Goal: Task Accomplishment & Management: Complete application form

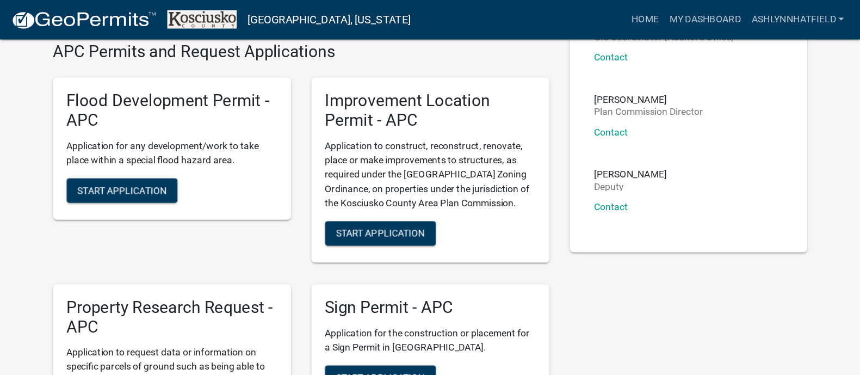
scroll to position [163, 0]
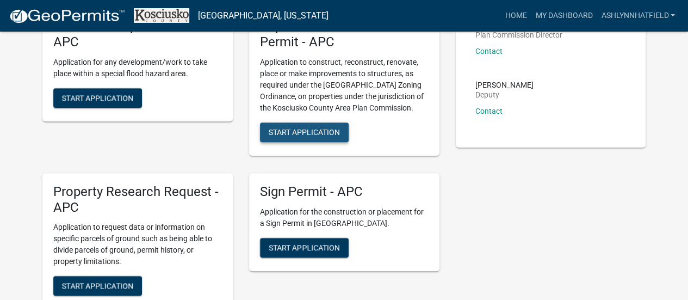
click at [304, 133] on span "Start Application" at bounding box center [304, 131] width 71 height 9
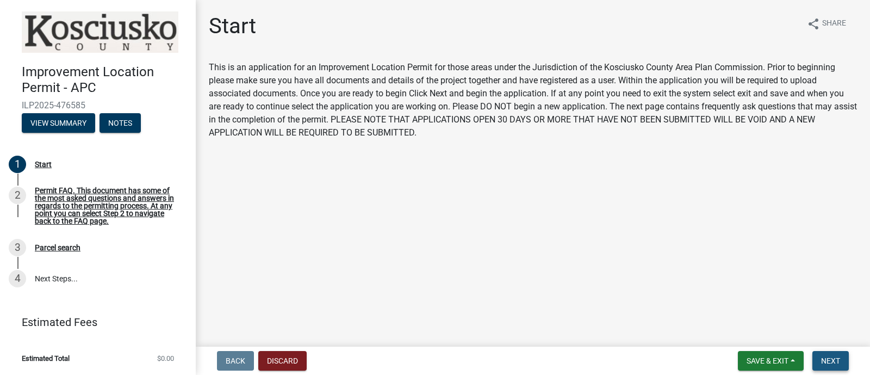
click at [688, 299] on span "Next" at bounding box center [830, 360] width 19 height 9
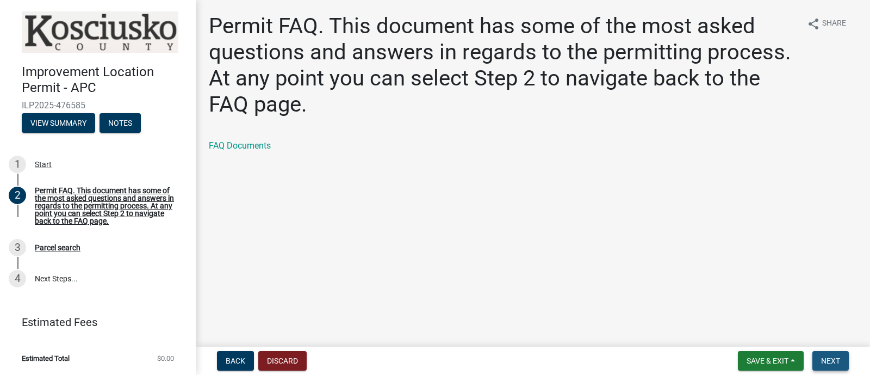
click at [688, 299] on span "Next" at bounding box center [830, 360] width 19 height 9
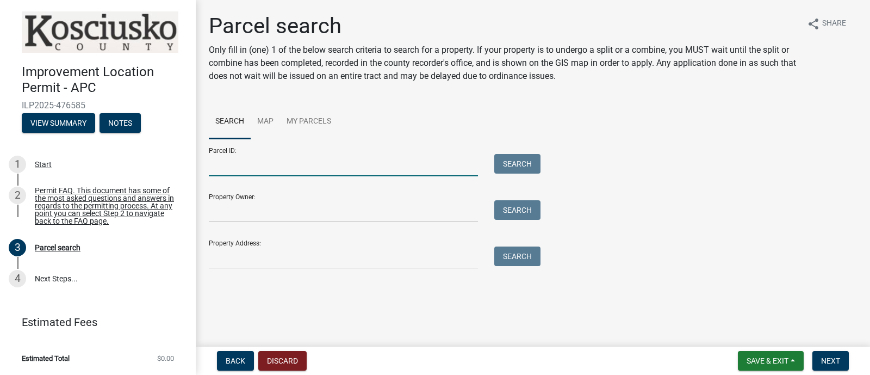
click at [329, 165] on input "Parcel ID:" at bounding box center [343, 165] width 269 height 22
click at [233, 211] on input "Property Owner:" at bounding box center [343, 211] width 269 height 22
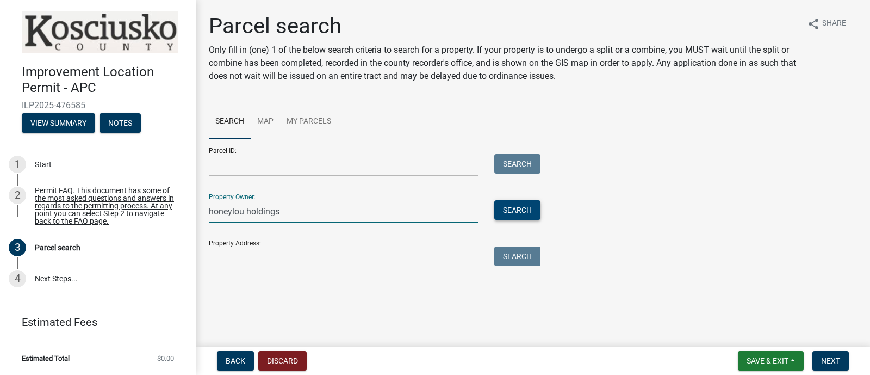
type input "honeylou holdings"
click at [520, 212] on button "Search" at bounding box center [517, 210] width 46 height 20
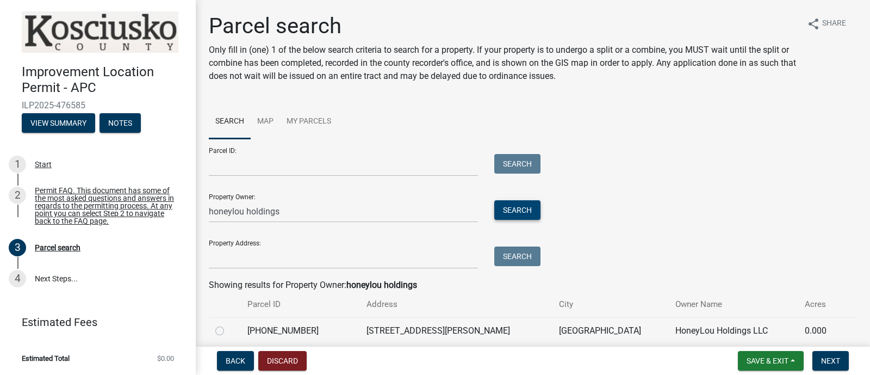
scroll to position [67, 0]
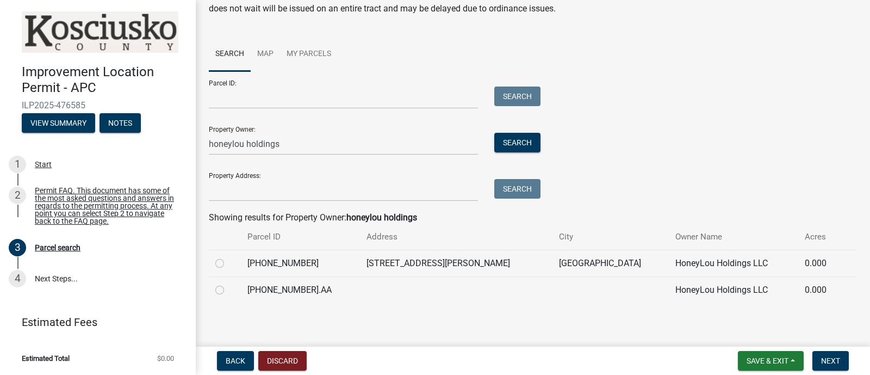
click at [207, 262] on div "Parcel search Only fill in (one) 1 of the below search criteria to search for a…" at bounding box center [533, 129] width 665 height 367
click at [228, 257] on label at bounding box center [228, 257] width 0 height 0
click at [228, 264] on input "radio" at bounding box center [231, 260] width 7 height 7
radio input "true"
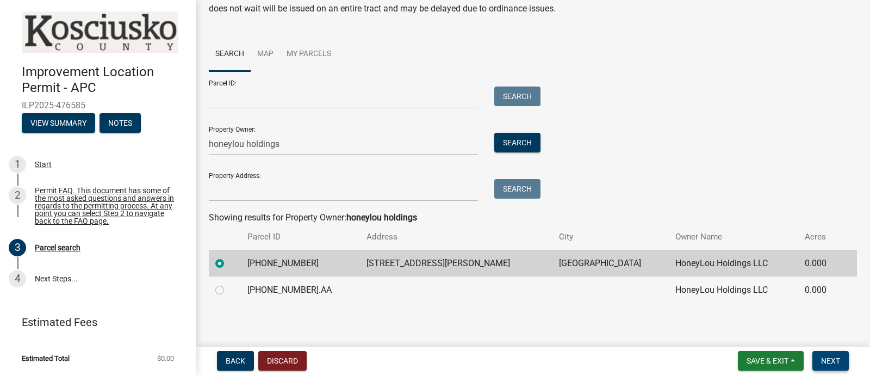
click at [688, 299] on span "Next" at bounding box center [830, 360] width 19 height 9
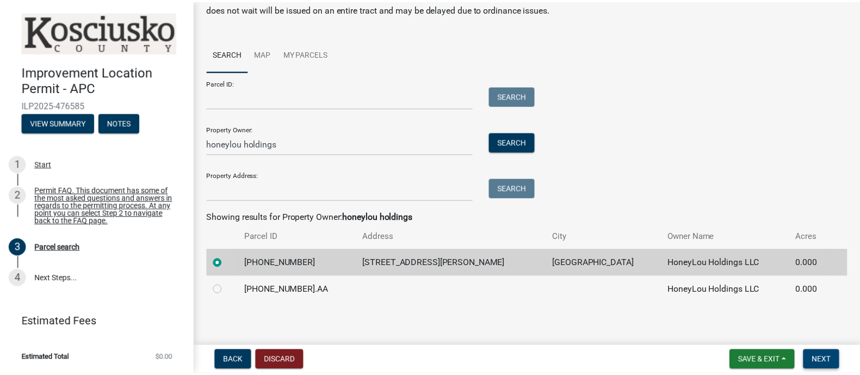
scroll to position [0, 0]
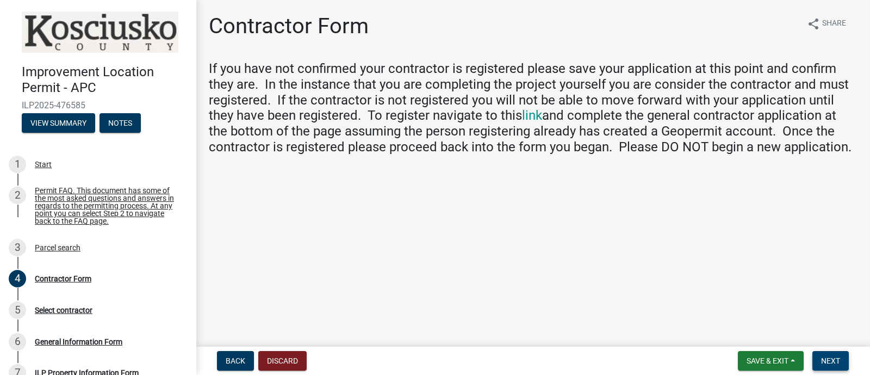
click at [688, 299] on span "Next" at bounding box center [830, 360] width 19 height 9
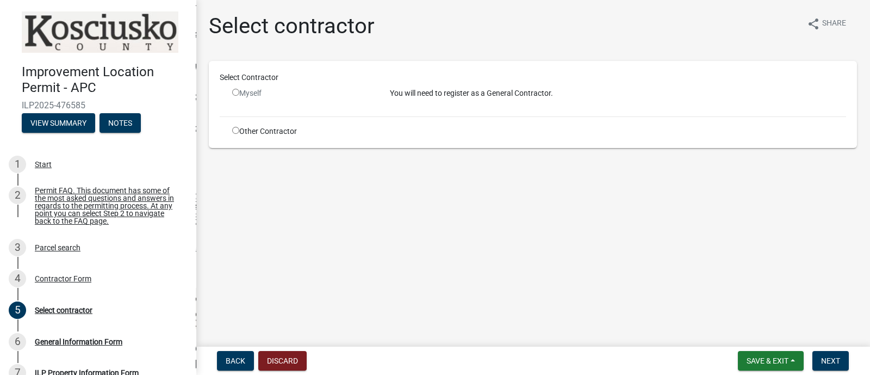
click at [255, 94] on div "Myself" at bounding box center [302, 93] width 141 height 11
click at [236, 94] on input "radio" at bounding box center [235, 92] width 7 height 7
radio input "false"
click at [275, 299] on button "Discard" at bounding box center [282, 361] width 48 height 20
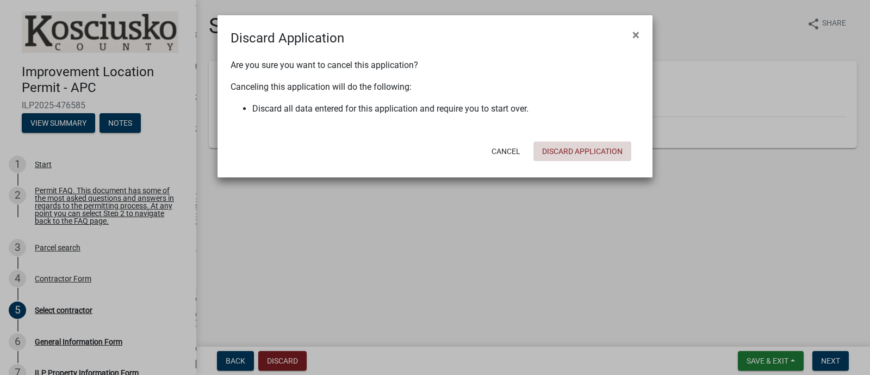
click at [584, 157] on button "Discard Application" at bounding box center [583, 151] width 98 height 20
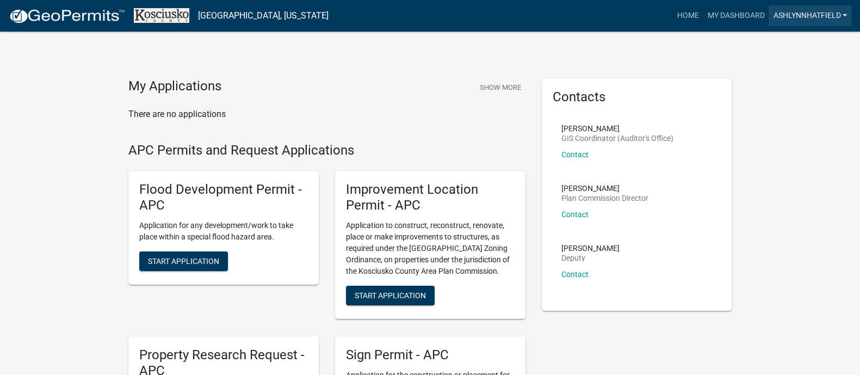
click at [688, 13] on link "ASHLYNNHATFIELD" at bounding box center [810, 15] width 83 height 21
click at [688, 43] on link "Account" at bounding box center [807, 45] width 87 height 26
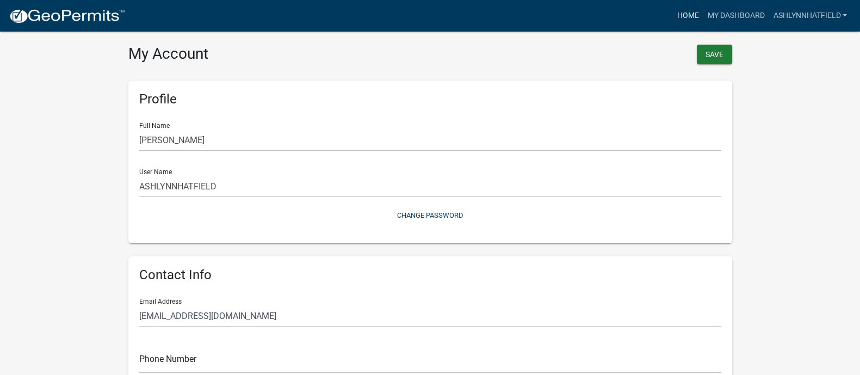
click at [688, 20] on link "Home" at bounding box center [687, 15] width 30 height 21
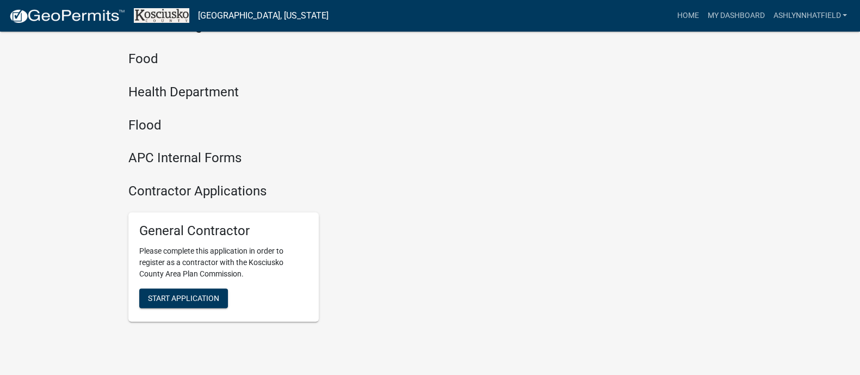
scroll to position [1331, 0]
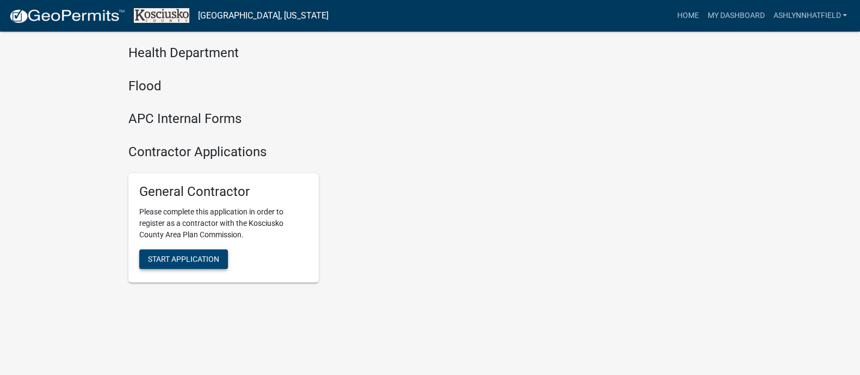
click at [209, 257] on span "Start Application" at bounding box center [183, 258] width 71 height 9
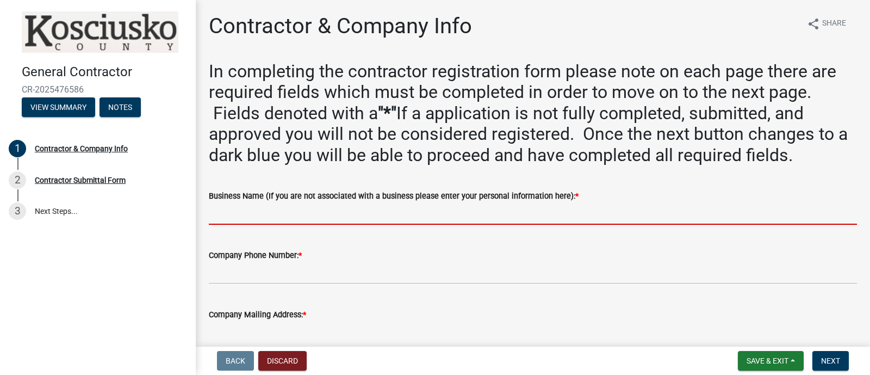
click at [400, 213] on input "Business Name (If you are not associated with a business please enter your pers…" at bounding box center [533, 213] width 648 height 22
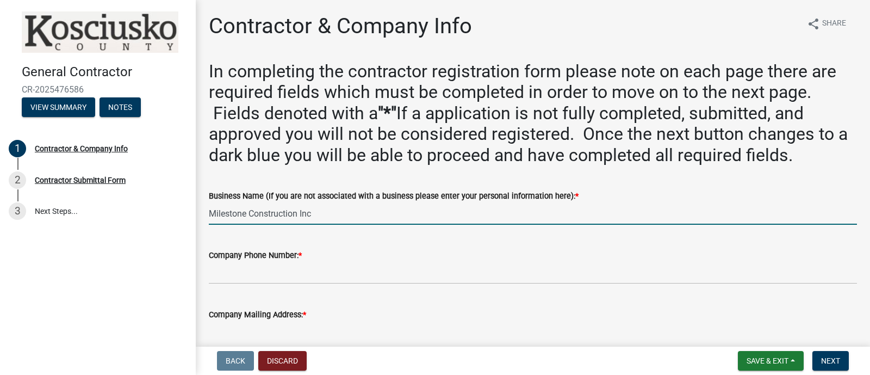
type input "Milestone Construction Inc"
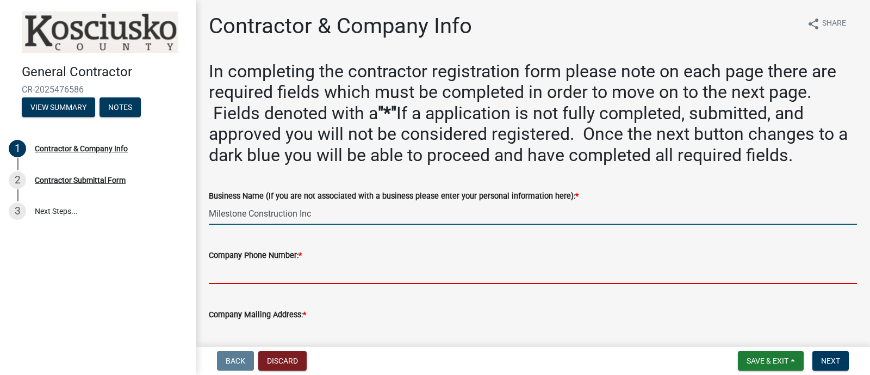
click at [366, 269] on input "Company Phone Number: *" at bounding box center [533, 273] width 648 height 22
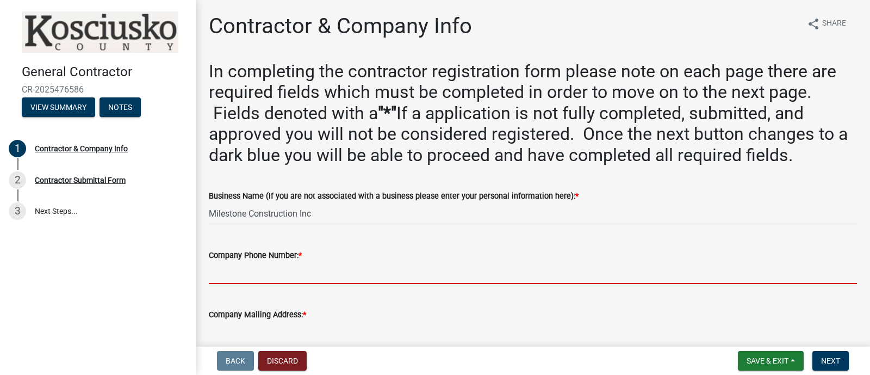
type input "5744570255"
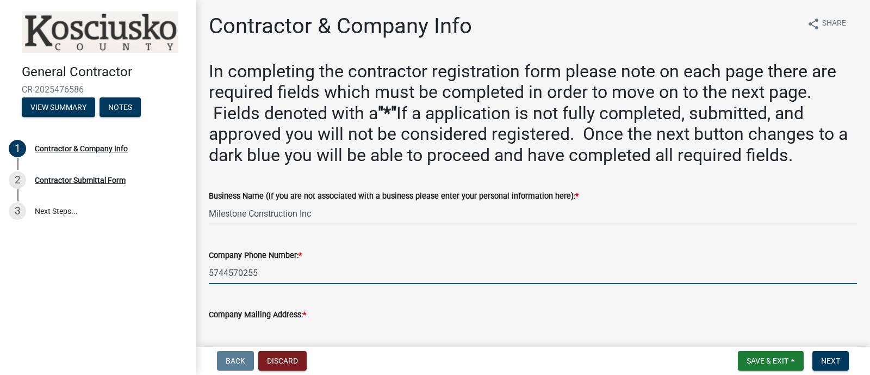
type input "[STREET_ADDRESS]"
type input "[GEOGRAPHIC_DATA]"
select select "IN"
type input "46567"
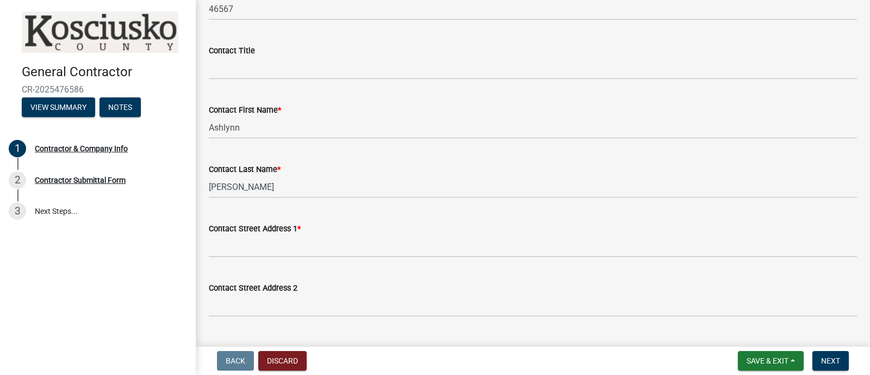
scroll to position [543, 0]
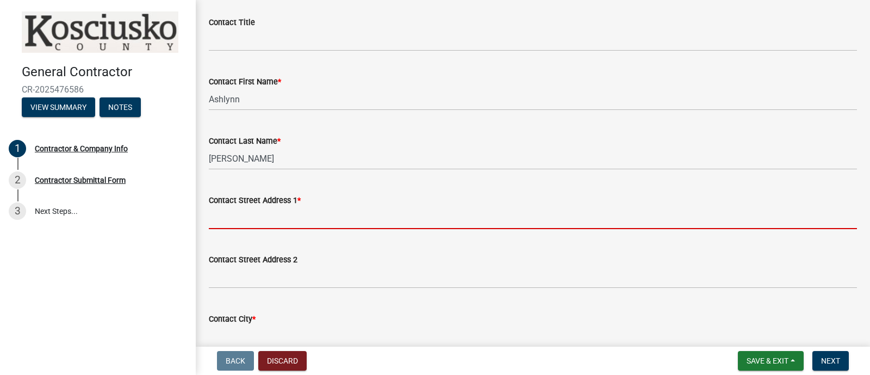
click at [446, 227] on input "Contact Street Address 1 *" at bounding box center [533, 218] width 648 height 22
type input "[STREET_ADDRESS]"
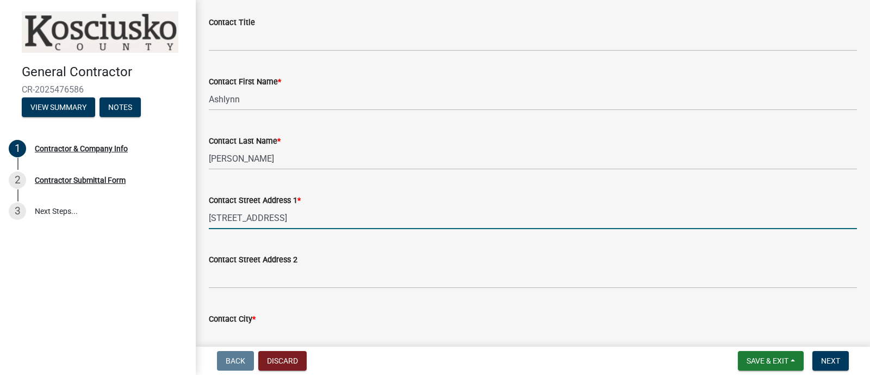
select select "IN"
type input "46567"
type input "Milestone Construction"
type input "5744570255"
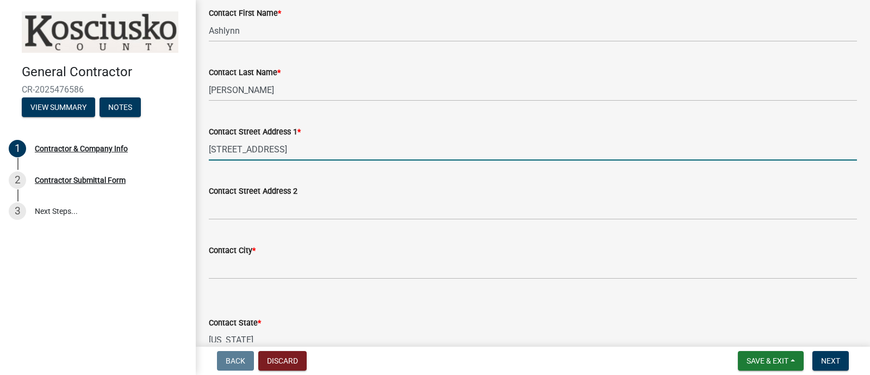
scroll to position [680, 0]
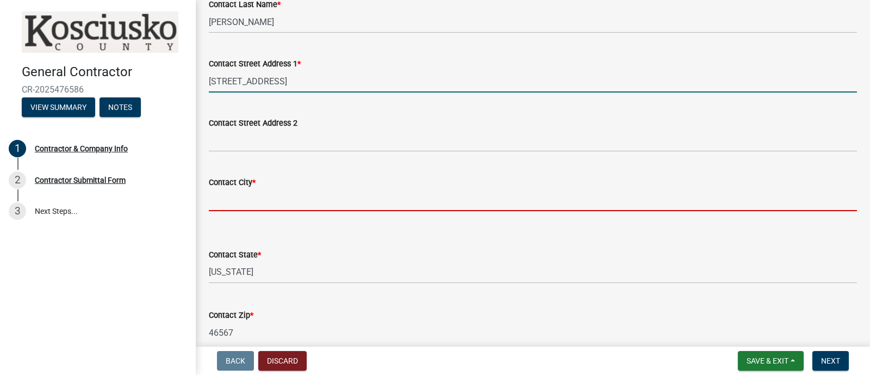
click at [334, 195] on input "Contact City *" at bounding box center [533, 200] width 648 height 22
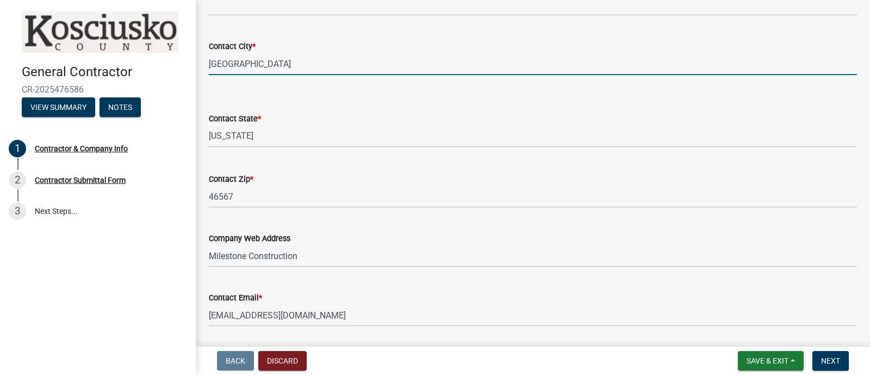
scroll to position [883, 0]
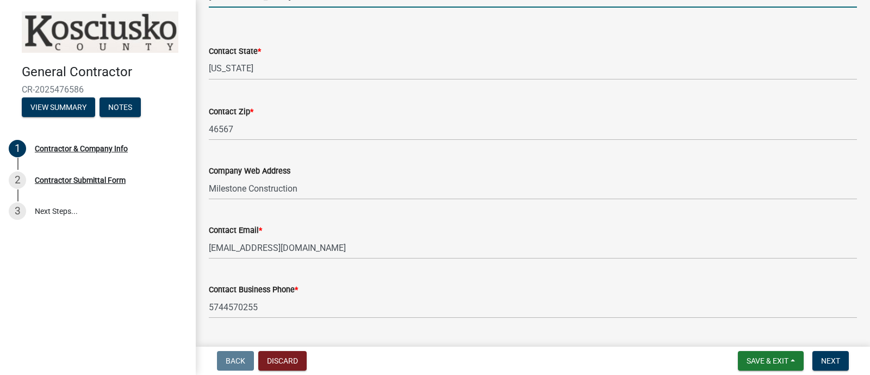
type input "[GEOGRAPHIC_DATA]"
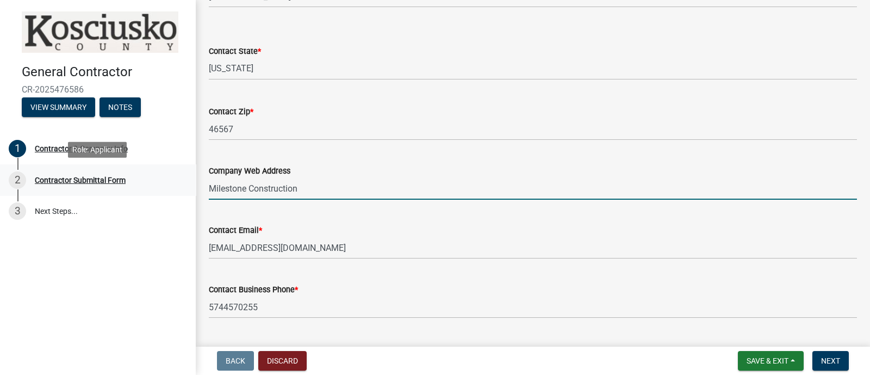
drag, startPoint x: 326, startPoint y: 181, endPoint x: 191, endPoint y: 181, distance: 134.4
click at [191, 181] on div "General Contractor CR-2025476586 View Summary Notes 1 Contractor & Company Info…" at bounding box center [435, 187] width 870 height 375
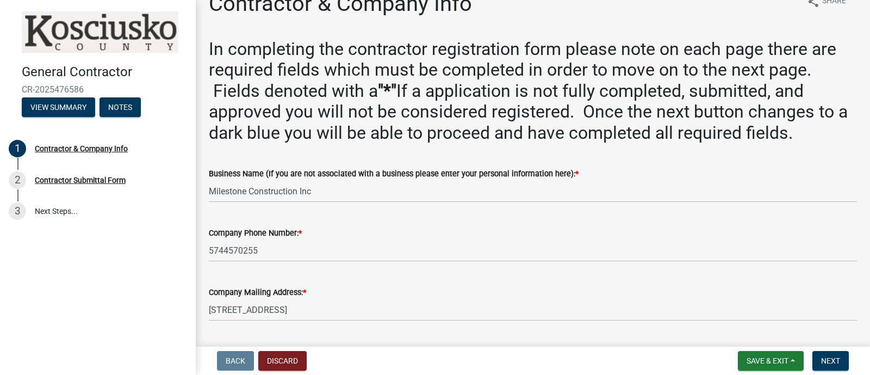
scroll to position [0, 0]
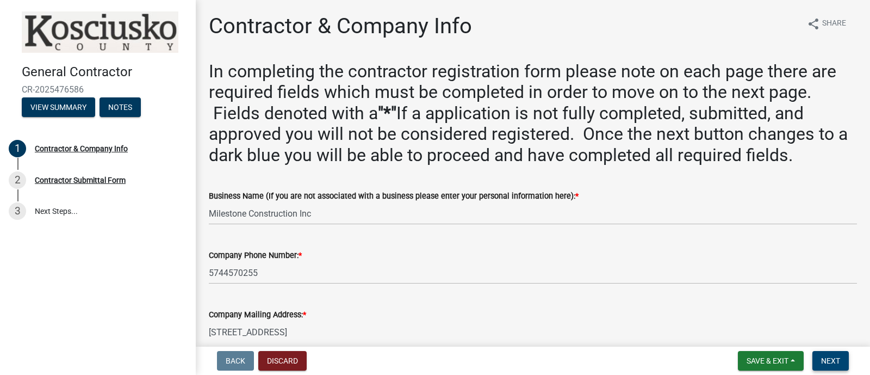
click at [688, 299] on span "Next" at bounding box center [830, 360] width 19 height 9
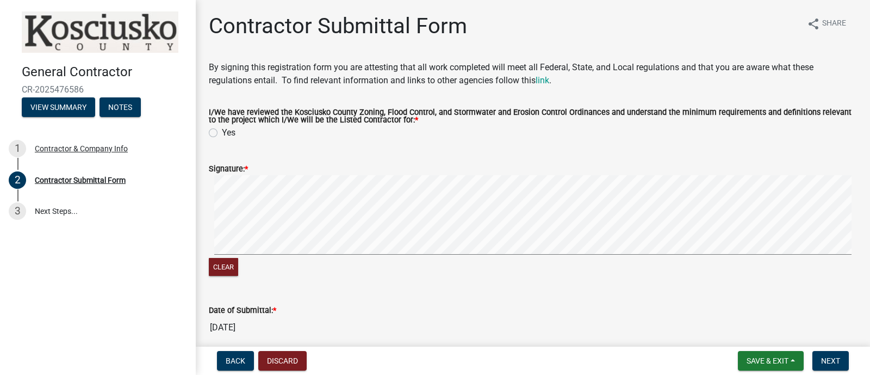
click at [222, 132] on label "Yes" at bounding box center [229, 132] width 14 height 13
click at [222, 132] on input "Yes" at bounding box center [225, 129] width 7 height 7
radio input "true"
click at [688, 232] on form "Signature: * Clear" at bounding box center [533, 213] width 648 height 129
click at [688, 299] on span "Next" at bounding box center [830, 360] width 19 height 9
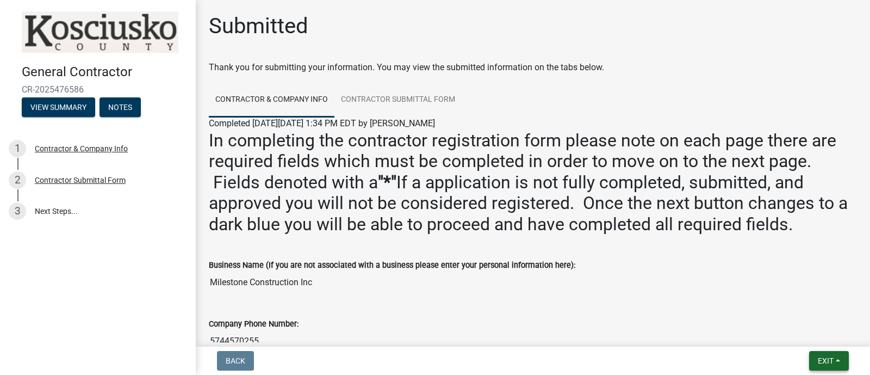
click at [688, 299] on button "Exit" at bounding box center [829, 361] width 40 height 20
click at [688, 299] on button "Save & Exit" at bounding box center [805, 332] width 87 height 26
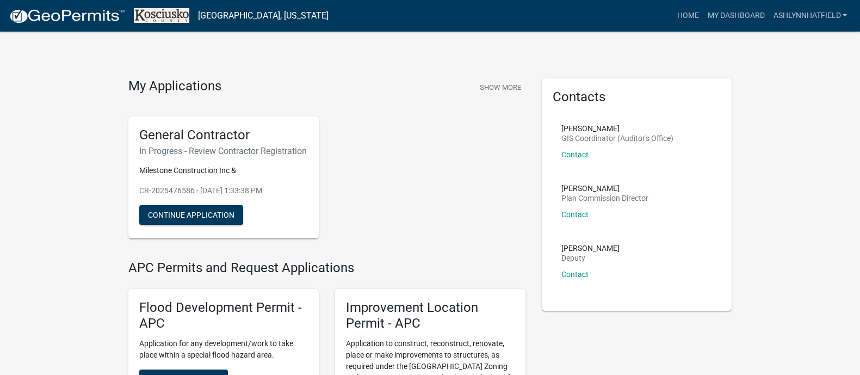
scroll to position [67, 0]
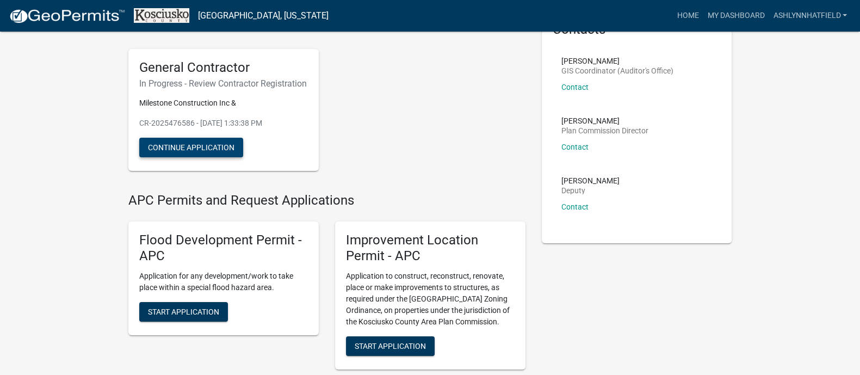
click at [223, 151] on button "Continue Application" at bounding box center [191, 148] width 104 height 20
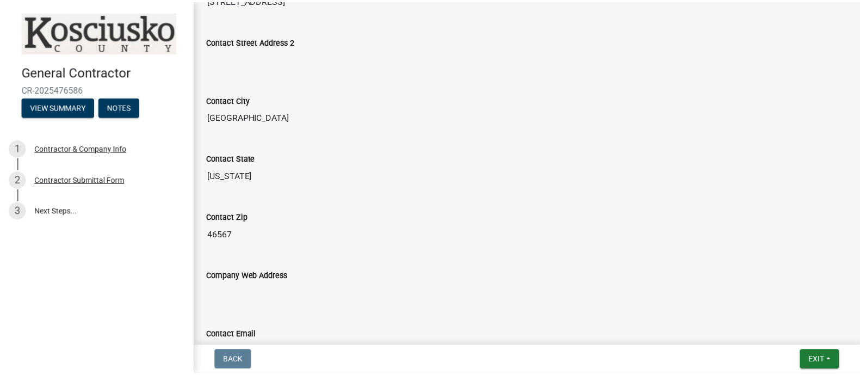
scroll to position [816, 0]
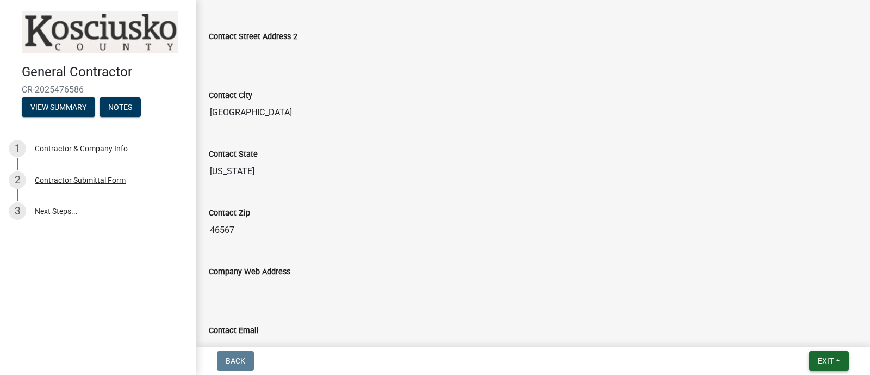
click at [688, 299] on button "Exit" at bounding box center [829, 361] width 40 height 20
click at [688, 299] on button "Save & Exit" at bounding box center [805, 332] width 87 height 26
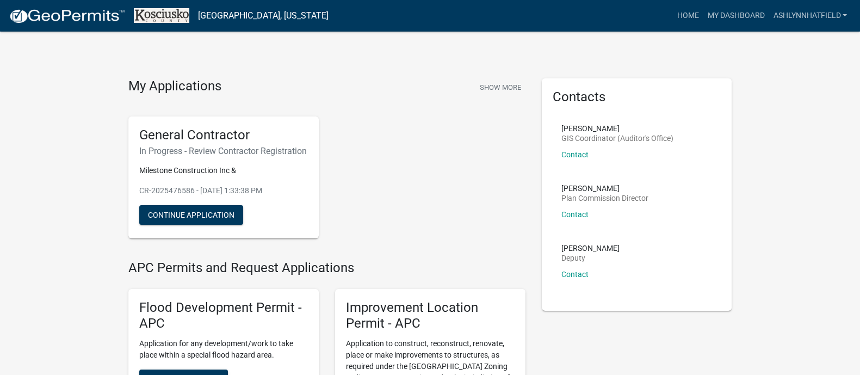
scroll to position [204, 0]
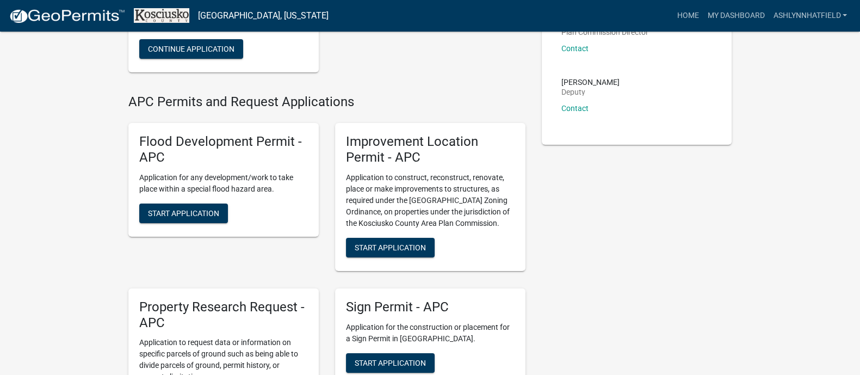
scroll to position [0, 0]
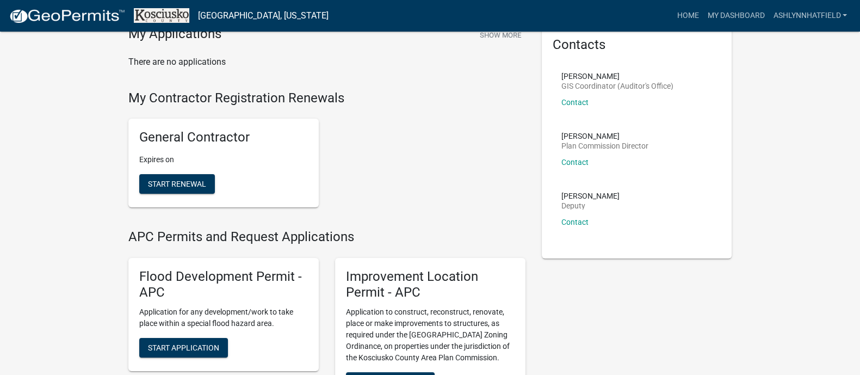
scroll to position [135, 0]
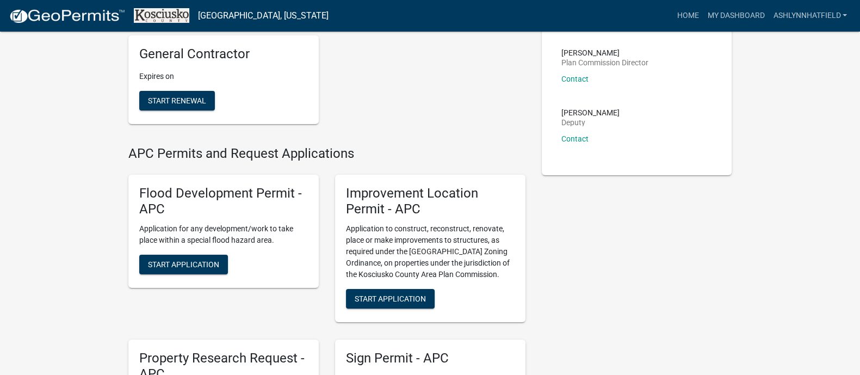
click at [457, 227] on p "Application to construct, reconstruct, renovate, place or make improvements to …" at bounding box center [430, 251] width 169 height 57
click at [398, 295] on span "Start Application" at bounding box center [390, 298] width 71 height 9
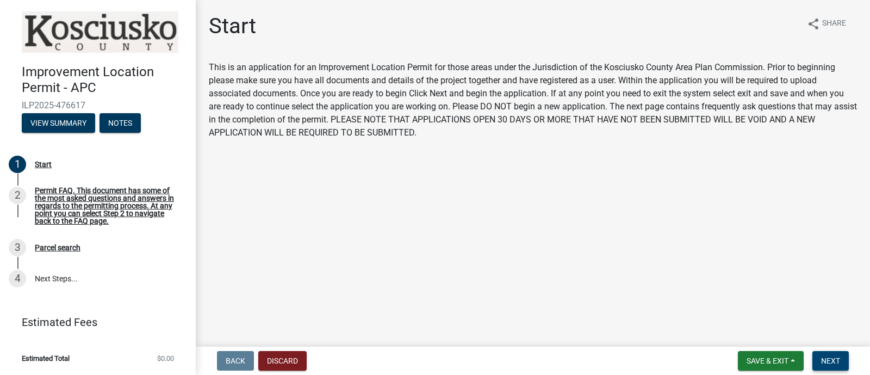
click at [831, 355] on button "Next" at bounding box center [831, 361] width 36 height 20
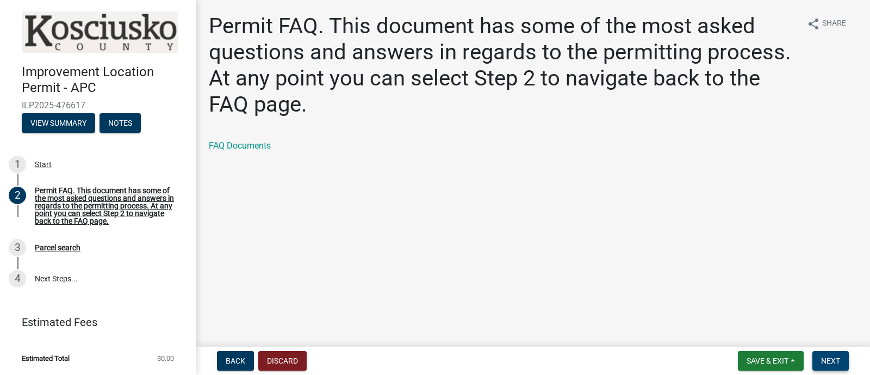
click at [832, 358] on span "Next" at bounding box center [830, 360] width 19 height 9
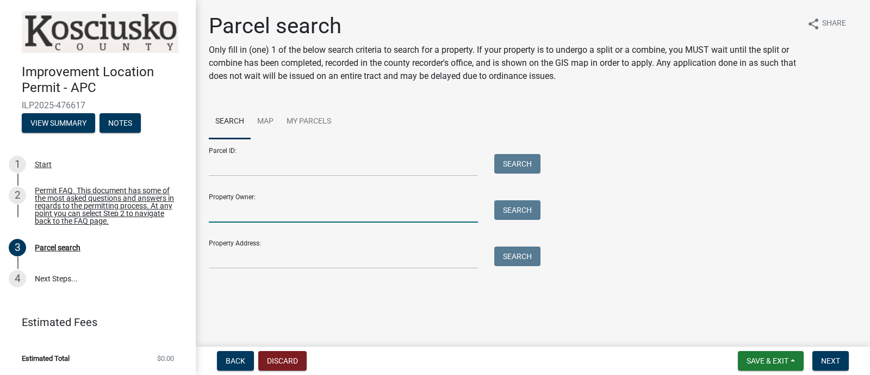
click at [300, 208] on input "Property Owner:" at bounding box center [343, 211] width 269 height 22
type input "honeylou holdings"
click at [531, 208] on button "Search" at bounding box center [517, 210] width 46 height 20
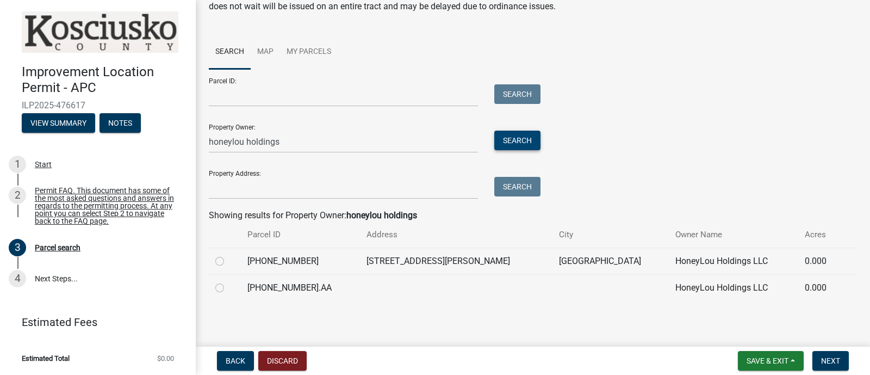
scroll to position [70, 0]
click at [224, 261] on div at bounding box center [224, 260] width 19 height 13
click at [226, 262] on div at bounding box center [224, 260] width 19 height 13
click at [228, 254] on label at bounding box center [228, 254] width 0 height 0
click at [228, 261] on input "radio" at bounding box center [231, 257] width 7 height 7
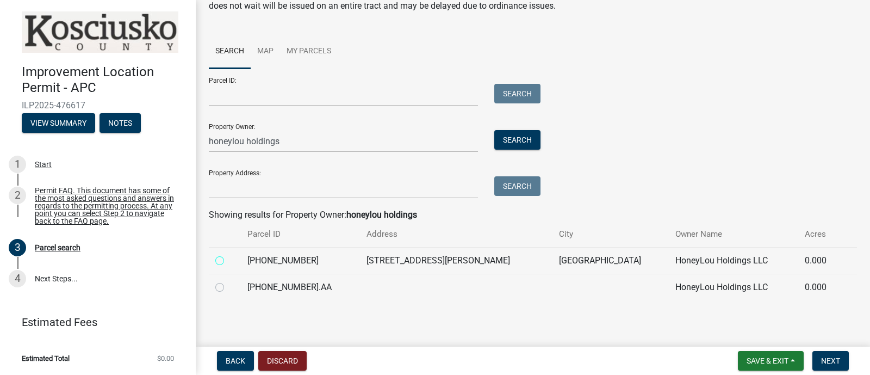
radio input "true"
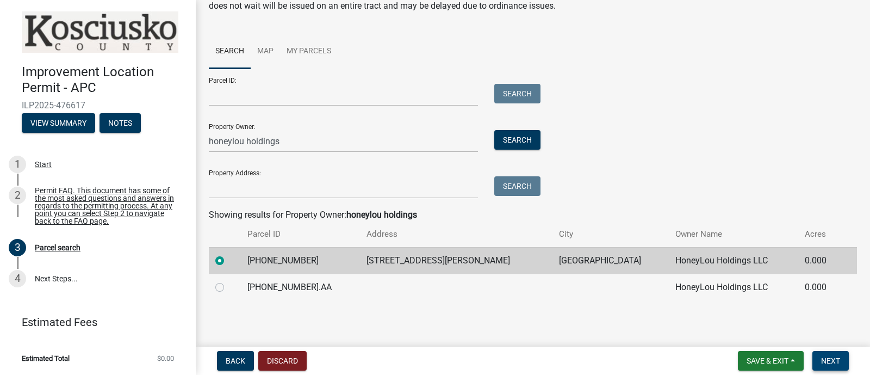
click at [821, 362] on span "Next" at bounding box center [830, 360] width 19 height 9
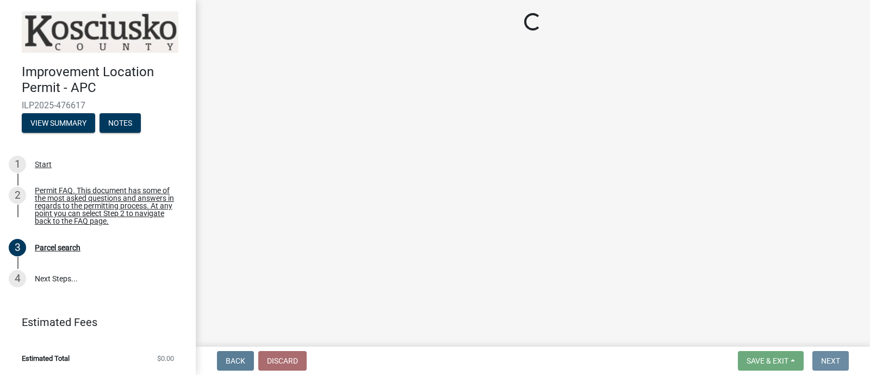
scroll to position [0, 0]
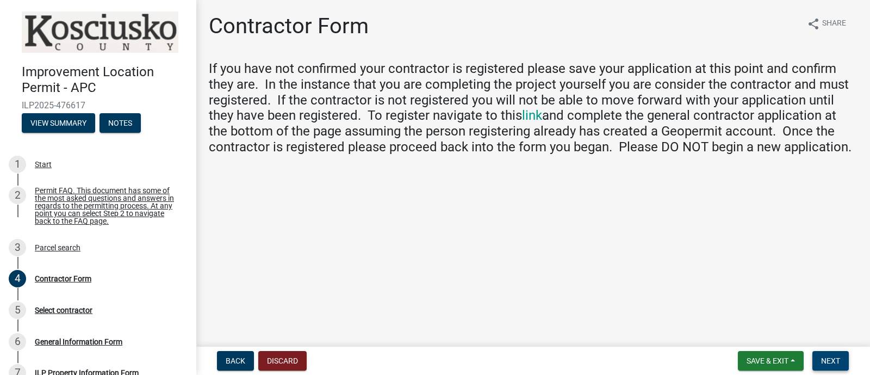
click at [833, 356] on span "Next" at bounding box center [830, 360] width 19 height 9
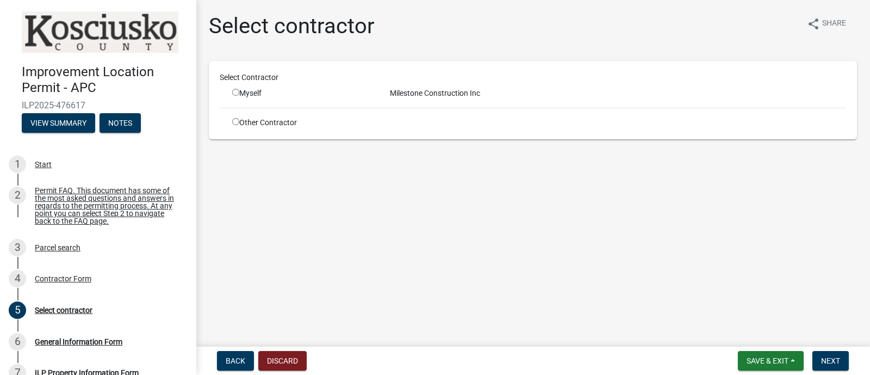
click at [236, 90] on input "radio" at bounding box center [235, 92] width 7 height 7
radio input "true"
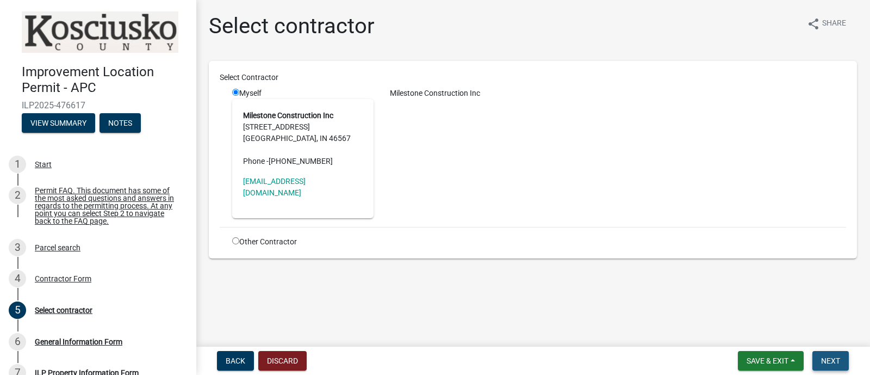
click at [837, 360] on span "Next" at bounding box center [830, 360] width 19 height 9
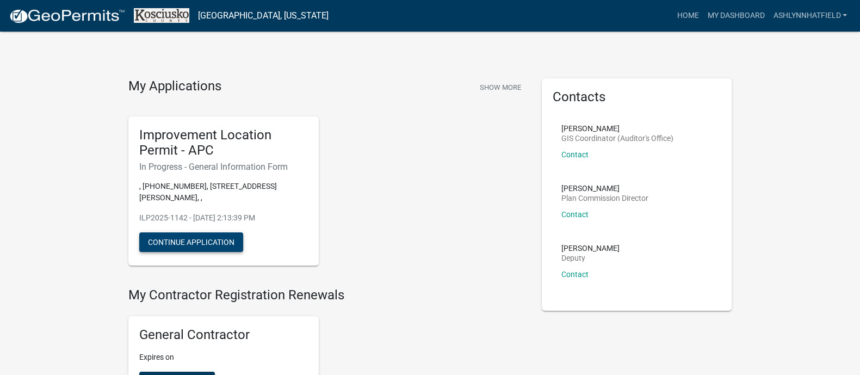
click at [211, 239] on button "Continue Application" at bounding box center [191, 242] width 104 height 20
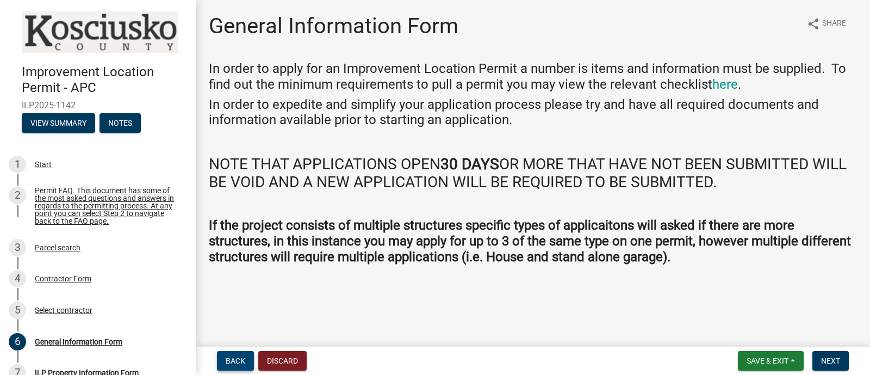
click at [237, 367] on button "Back" at bounding box center [235, 361] width 37 height 20
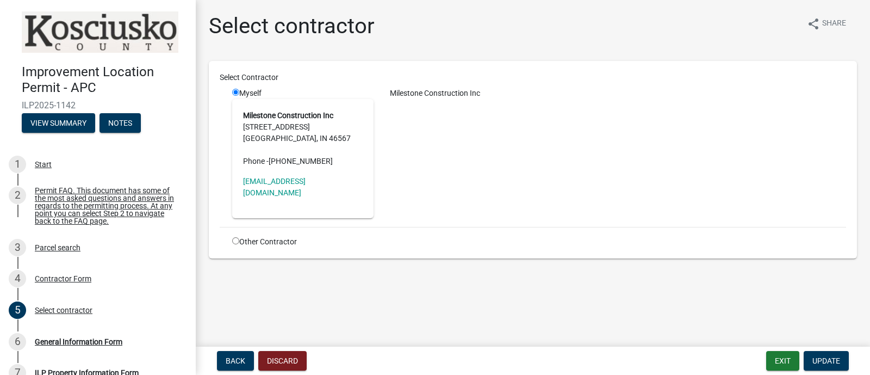
click at [234, 240] on input "radio" at bounding box center [235, 240] width 7 height 7
radio input "true"
radio input "false"
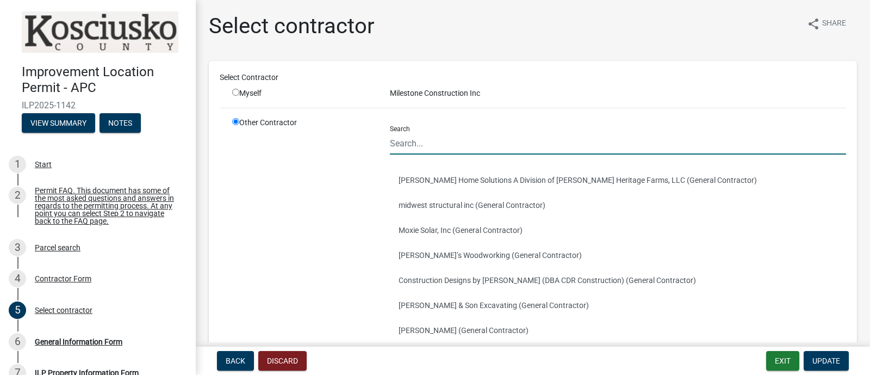
click at [438, 145] on input "Search" at bounding box center [618, 143] width 456 height 22
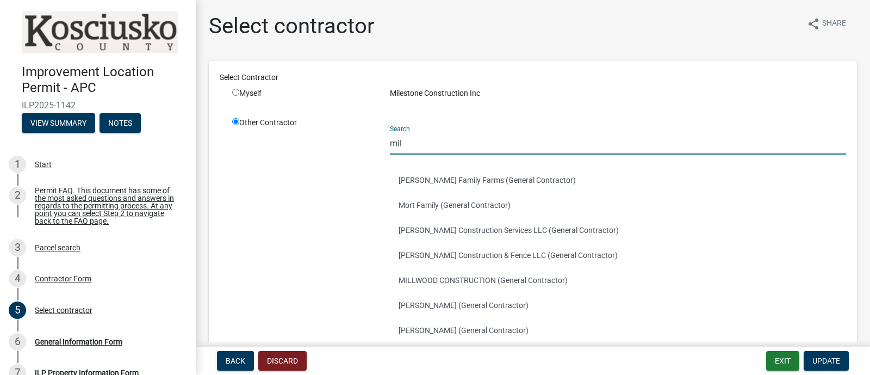
type input "milestone"
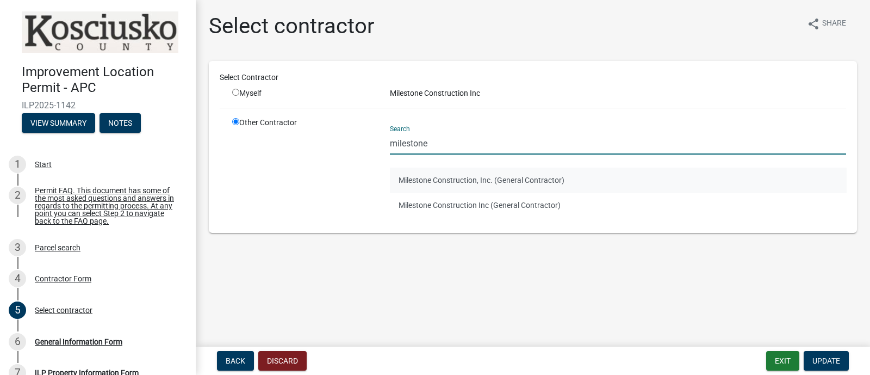
click at [536, 183] on button "Milestone Construction, Inc. (General Contractor)" at bounding box center [618, 180] width 456 height 25
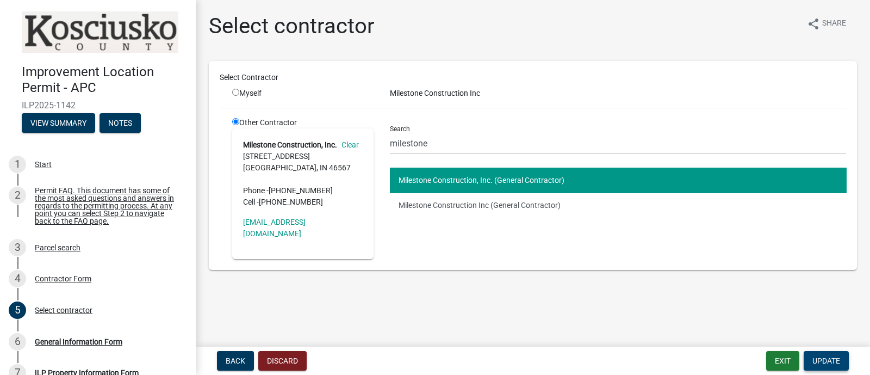
click at [829, 362] on span "Update" at bounding box center [827, 360] width 28 height 9
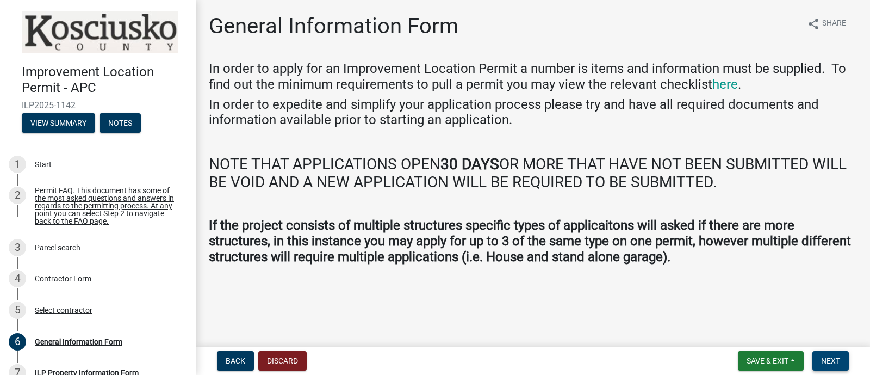
click at [837, 361] on span "Next" at bounding box center [830, 360] width 19 height 9
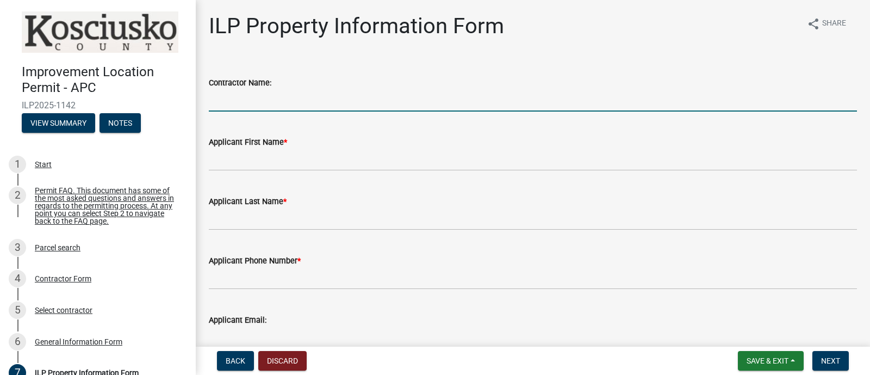
click at [302, 103] on input "Contractor Name:" at bounding box center [533, 100] width 648 height 22
type input "Milestone Construction"
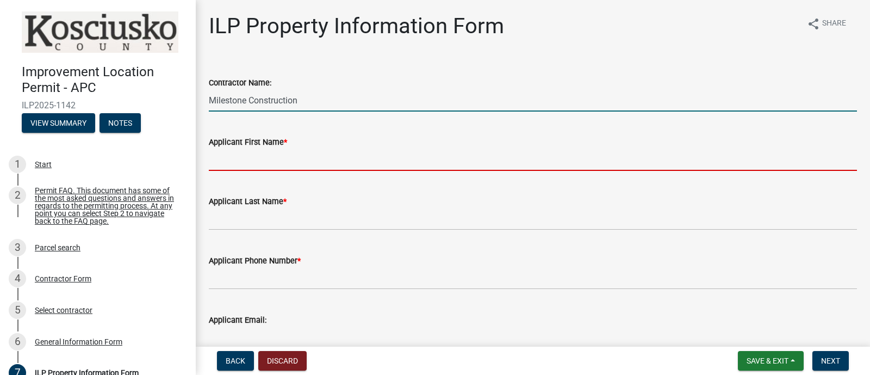
type input "Ashlynn"
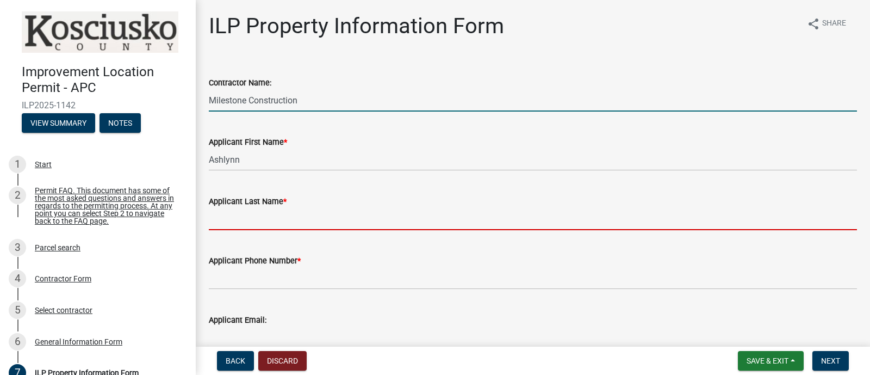
type input "[PERSON_NAME]"
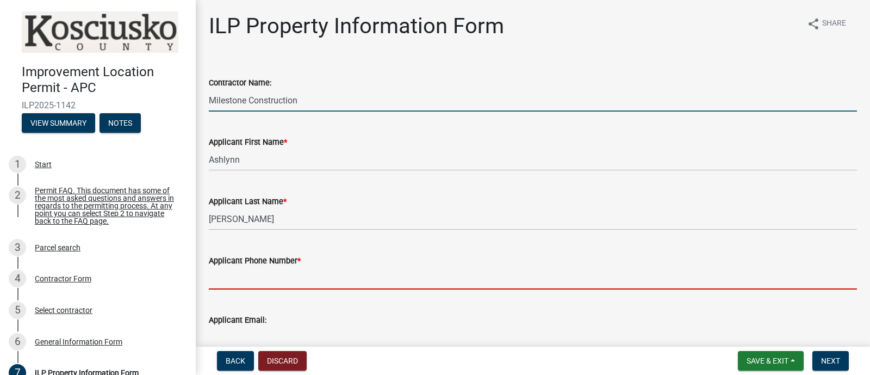
type input "5744570255"
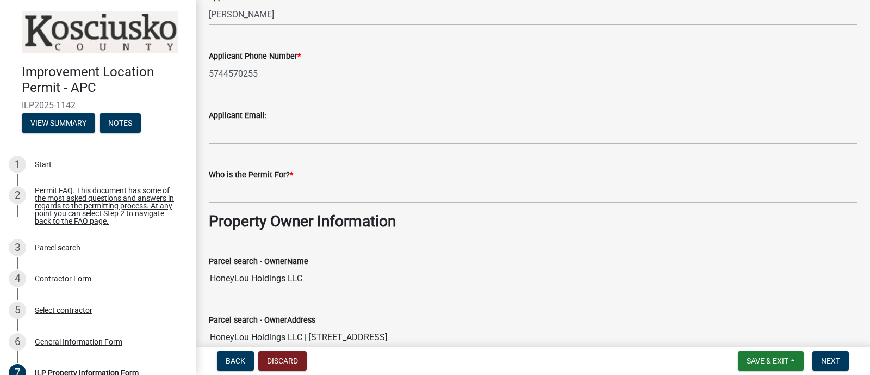
scroll to position [271, 0]
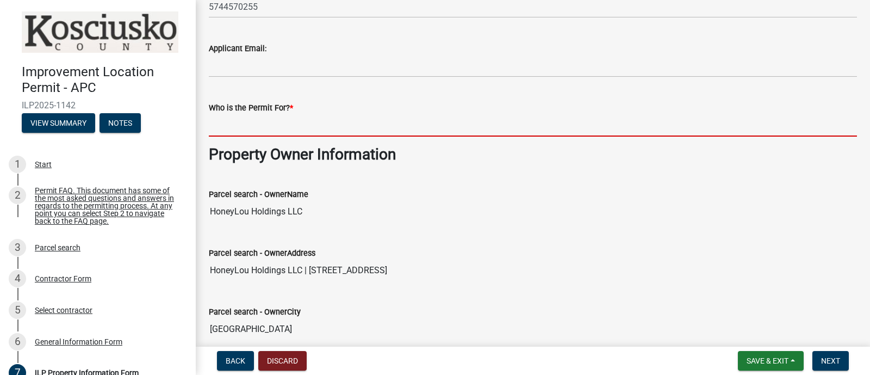
click at [351, 121] on input "Who is the Permit For? *" at bounding box center [533, 125] width 648 height 22
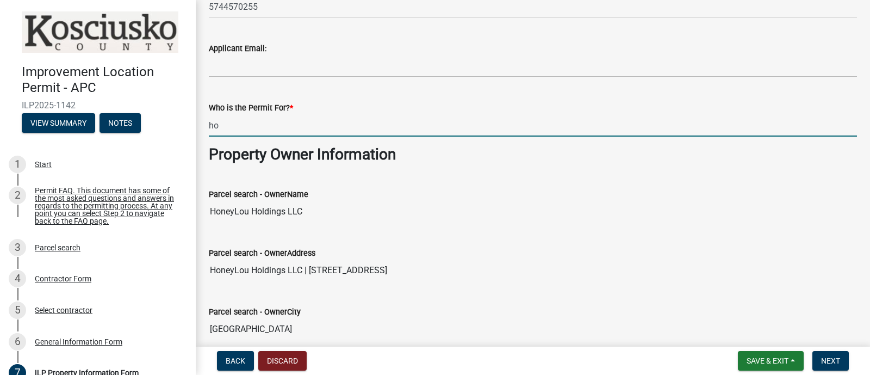
type input "h"
type input "Honeylou Holdings"
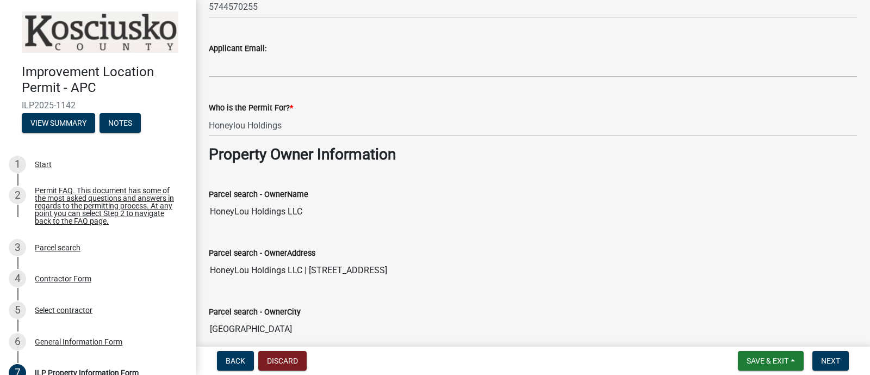
click at [835, 349] on nav "Back Discard Save & Exit Save Save & Exit Next" at bounding box center [533, 361] width 675 height 28
click at [837, 361] on span "Next" at bounding box center [830, 360] width 19 height 9
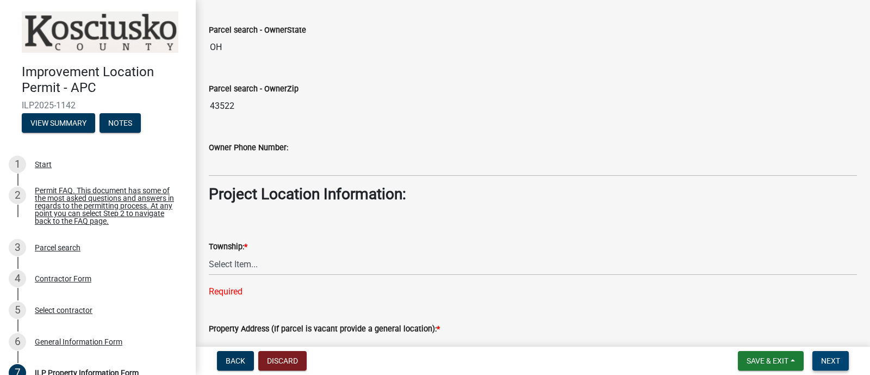
scroll to position [680, 0]
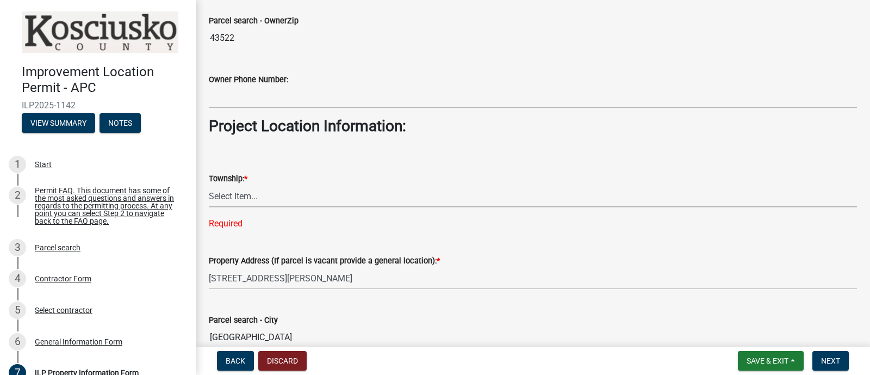
click at [299, 188] on select "Select Item... [PERSON_NAME] - Elkhart Co Clay Etna [GEOGRAPHIC_DATA][PERSON_NA…" at bounding box center [533, 196] width 648 height 22
click at [209, 185] on select "Select Item... [PERSON_NAME] - Elkhart Co Clay Etna [GEOGRAPHIC_DATA][PERSON_NA…" at bounding box center [533, 196] width 648 height 22
select select "57368d26-defc-477e-a8be-5a23ab554a17"
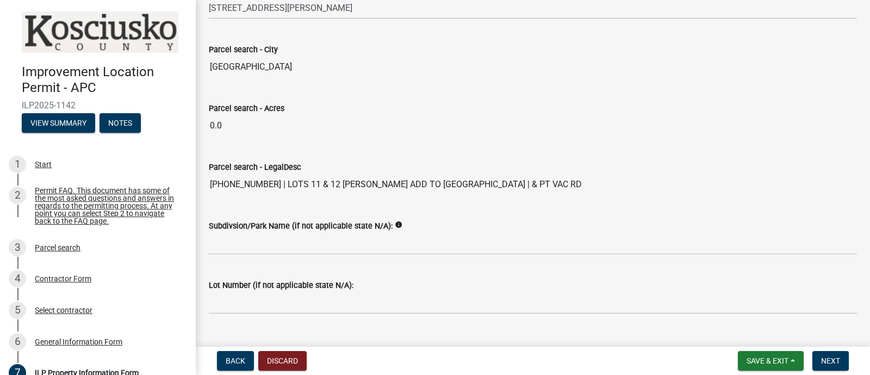
scroll to position [949, 0]
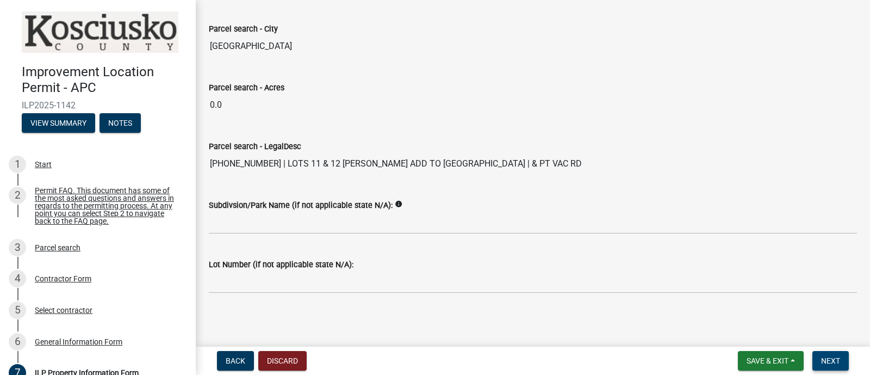
click at [835, 359] on span "Next" at bounding box center [830, 360] width 19 height 9
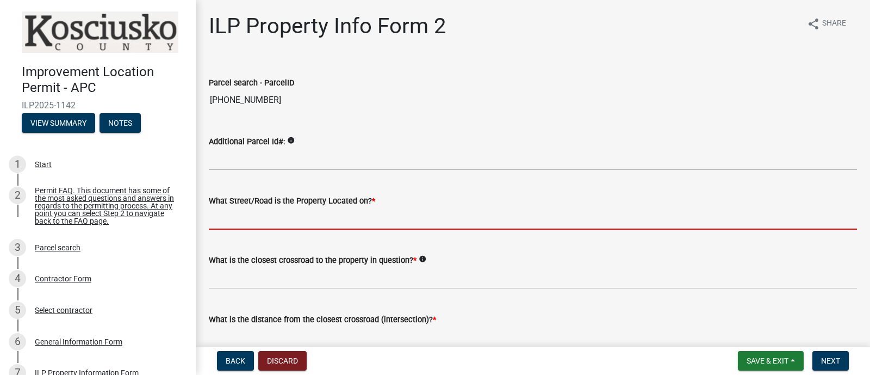
click at [406, 221] on input "What Street/Road is the Property Located on? *" at bounding box center [533, 218] width 648 height 22
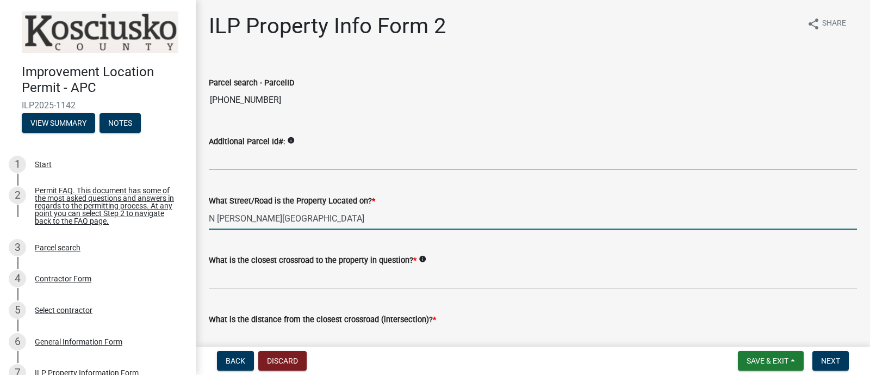
type input "N [PERSON_NAME][GEOGRAPHIC_DATA]"
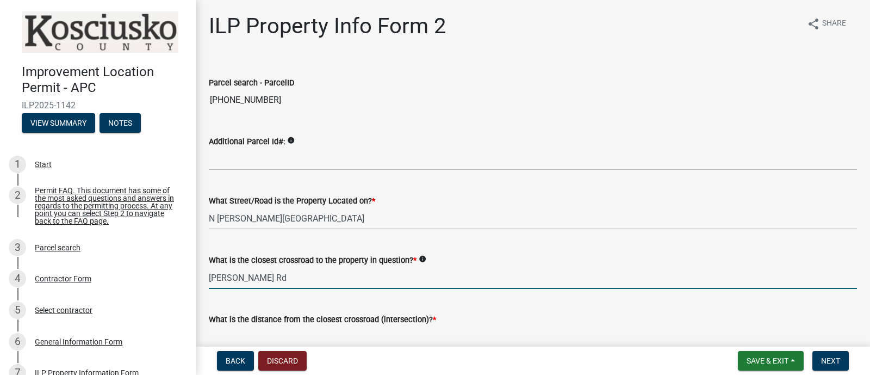
type input "[PERSON_NAME] Rd"
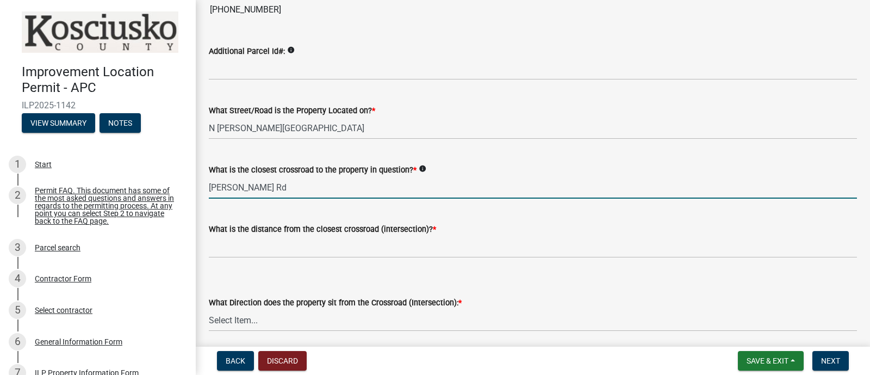
scroll to position [135, 0]
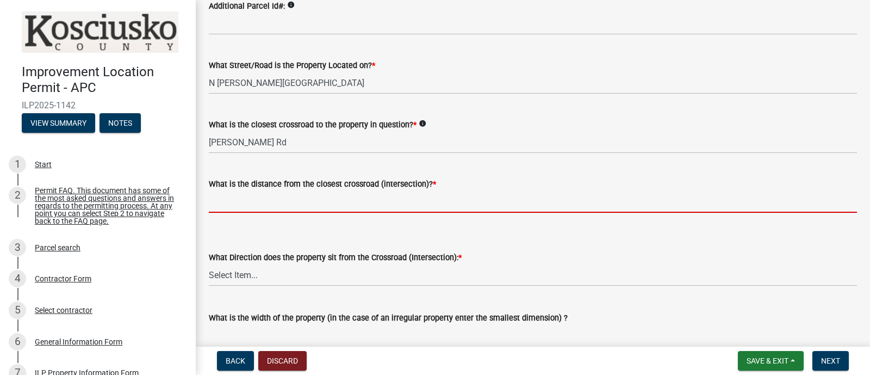
click at [348, 200] on input "text" at bounding box center [533, 201] width 648 height 22
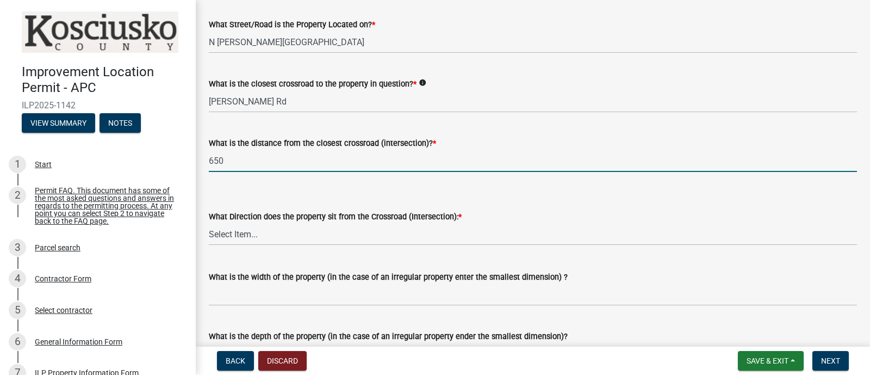
scroll to position [204, 0]
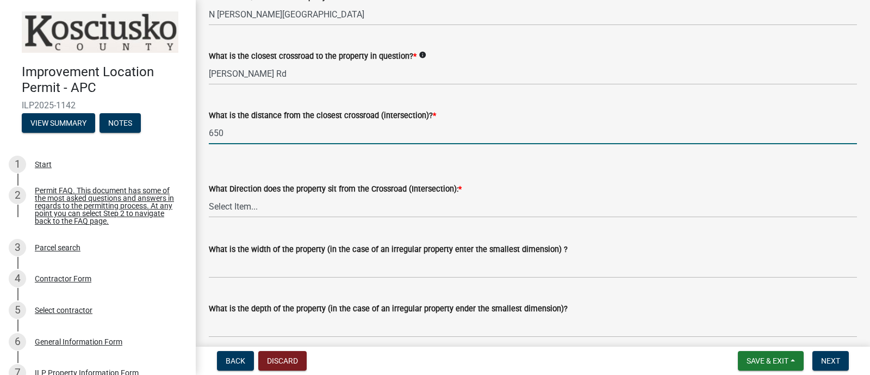
type input "650"
click at [336, 210] on select "Select Item... N NE NW S SE SW E W" at bounding box center [533, 206] width 648 height 22
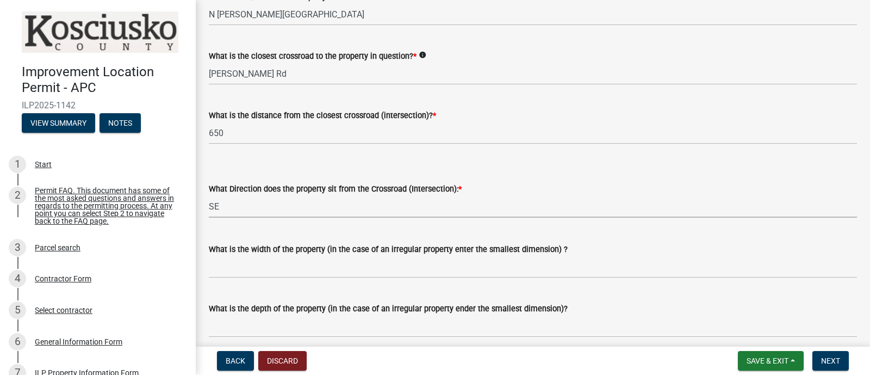
click at [209, 195] on select "Select Item... N NE NW S SE SW E W" at bounding box center [533, 206] width 648 height 22
select select "95f26f45-efe7-401f-8852-73e4aff19d8b"
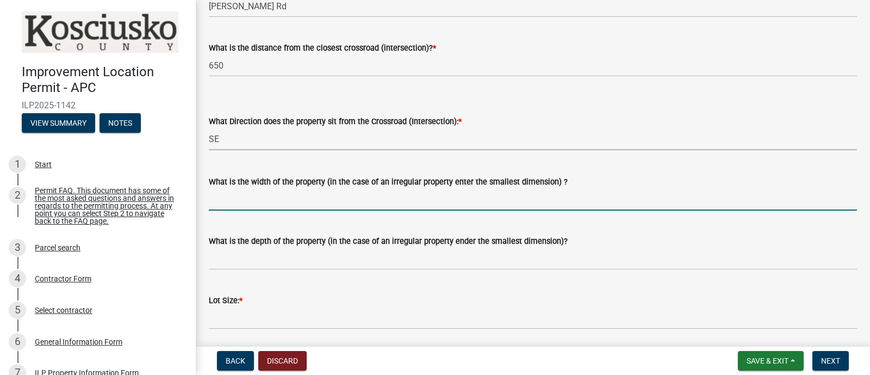
click at [291, 201] on input "What is the width of the property (in the case of an irregular property enter t…" at bounding box center [533, 199] width 648 height 22
type input "100"
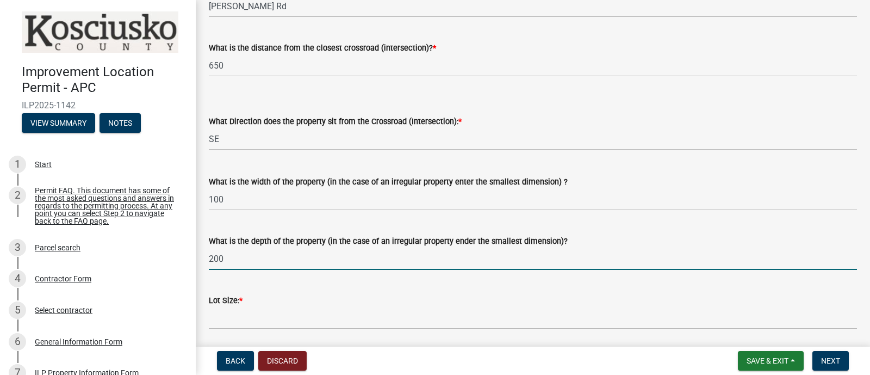
type input "200"
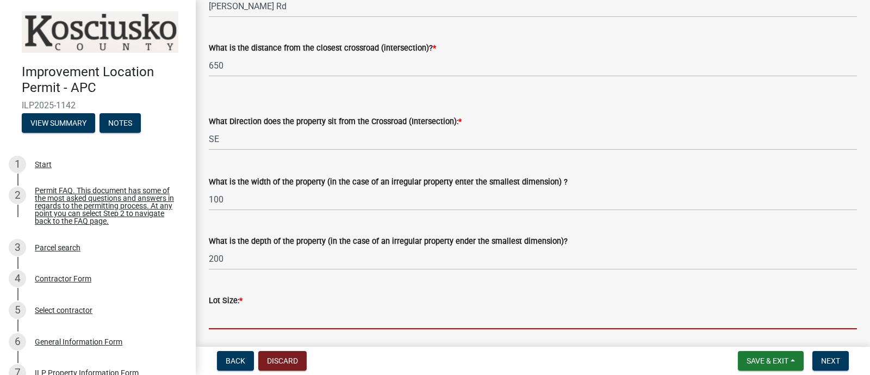
click at [262, 319] on input "text" at bounding box center [533, 318] width 648 height 22
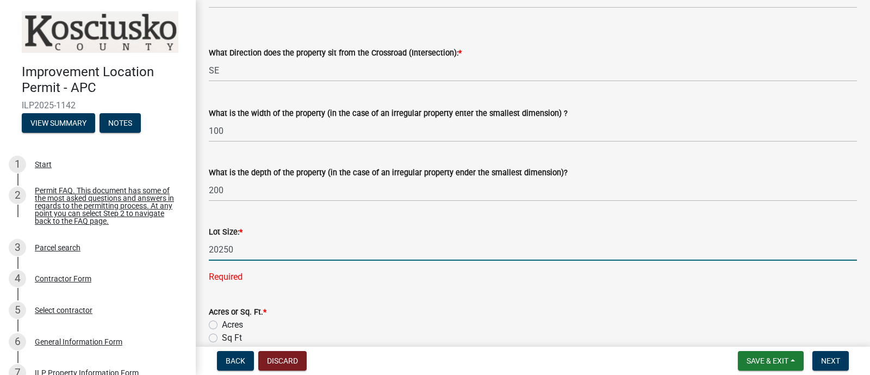
scroll to position [408, 0]
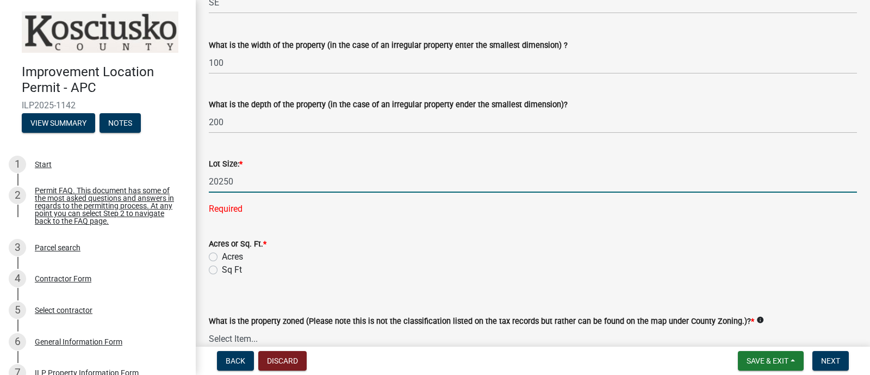
type input "20250"
click at [232, 268] on wm-data-entity-input-list "Parcel search - ParcelID [PHONE_NUMBER] Additional Parcel Id#: info What Street…" at bounding box center [533, 50] width 648 height 795
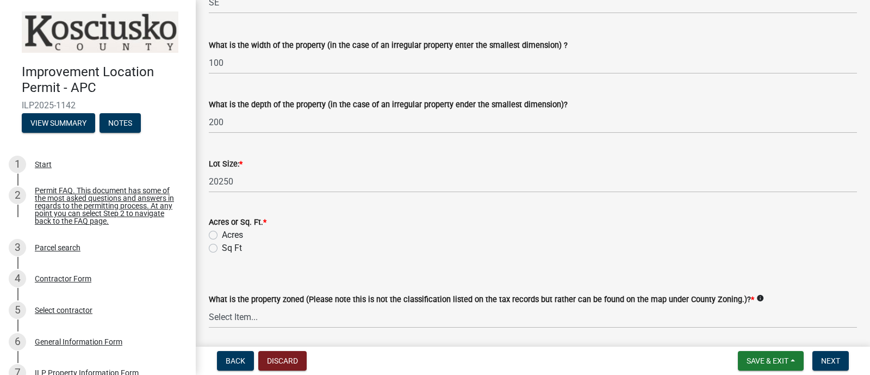
click at [222, 249] on label "Sq Ft" at bounding box center [232, 248] width 20 height 13
click at [222, 249] on input "Sq Ft" at bounding box center [225, 245] width 7 height 7
radio input "true"
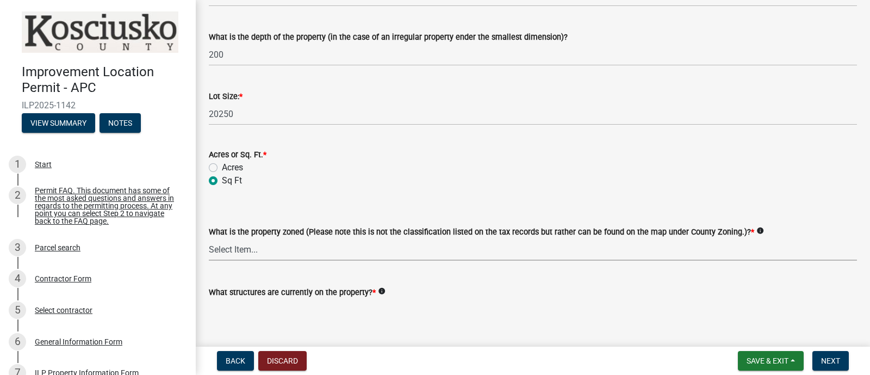
click at [378, 246] on select "Select Item... Agricultural Agricultural 2 Commercial Environmental Industrial …" at bounding box center [533, 249] width 648 height 22
click at [209, 238] on select "Select Item... Agricultural Agricultural 2 Commercial Environmental Industrial …" at bounding box center [533, 249] width 648 height 22
select select "1146270b-2111-4e23-bf7f-74ce85cf7041"
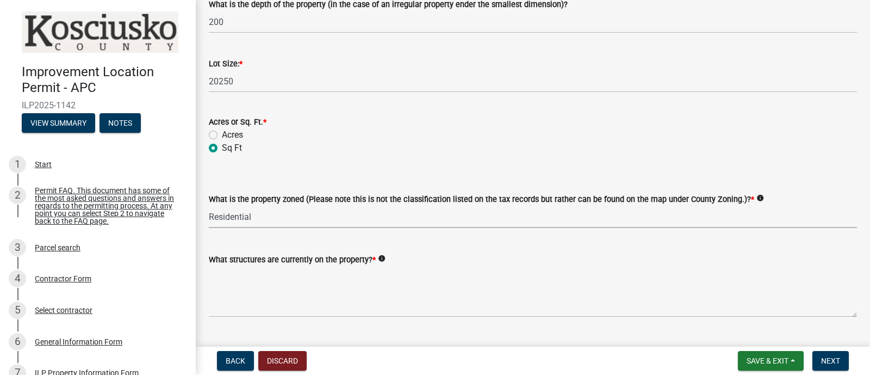
scroll to position [533, 0]
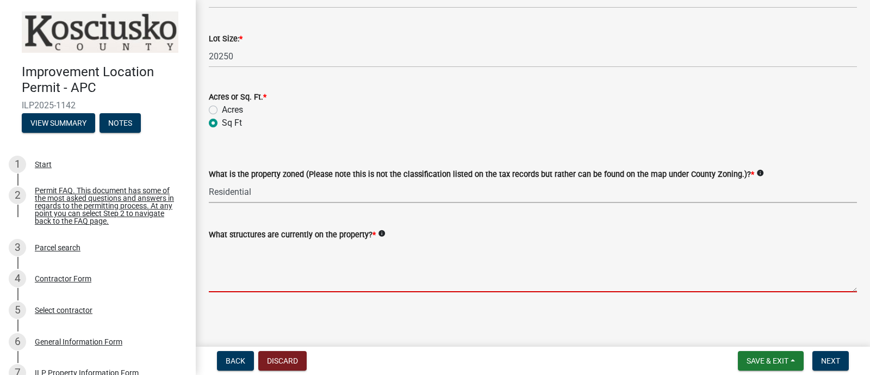
click at [398, 260] on textarea "What structures are currently on the property? *" at bounding box center [533, 266] width 648 height 51
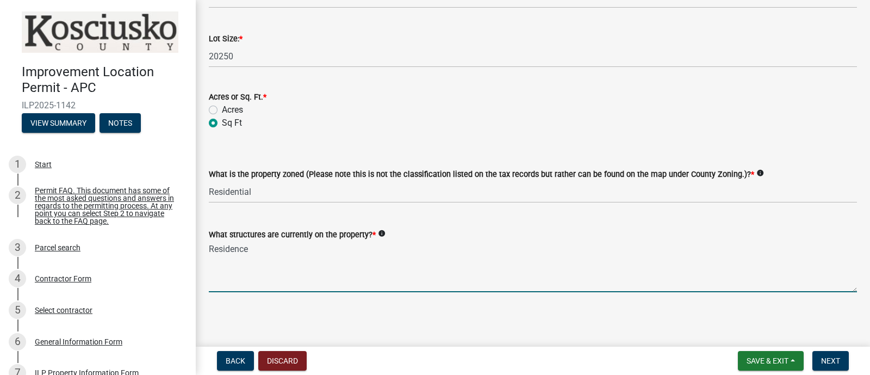
type textarea "Residence"
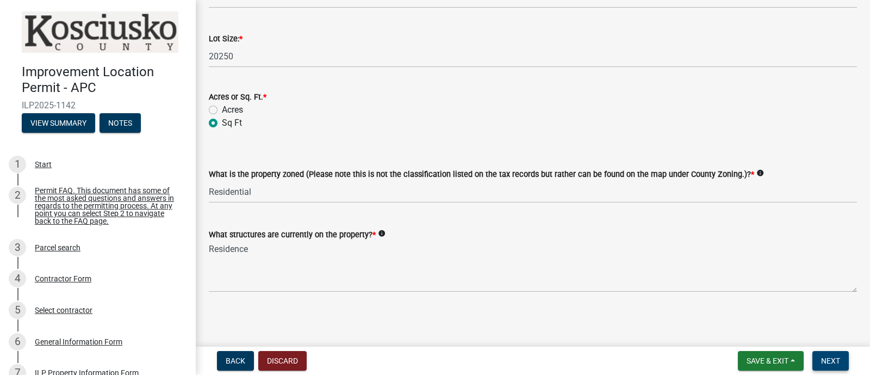
click at [827, 358] on span "Next" at bounding box center [830, 360] width 19 height 9
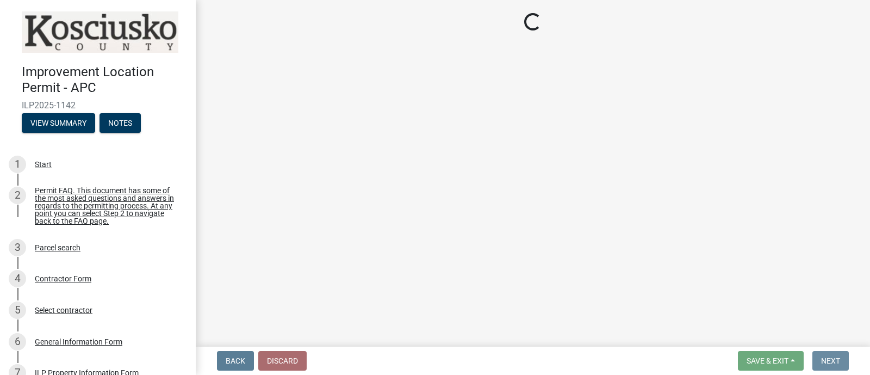
scroll to position [0, 0]
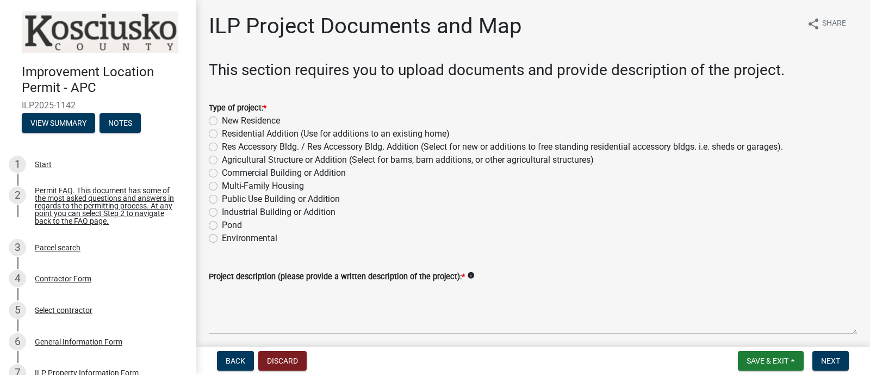
click at [222, 132] on label "Residential Addition (Use for additions to an existing home)" at bounding box center [336, 133] width 228 height 13
click at [222, 132] on input "Residential Addition (Use for additions to an existing home)" at bounding box center [225, 130] width 7 height 7
radio input "true"
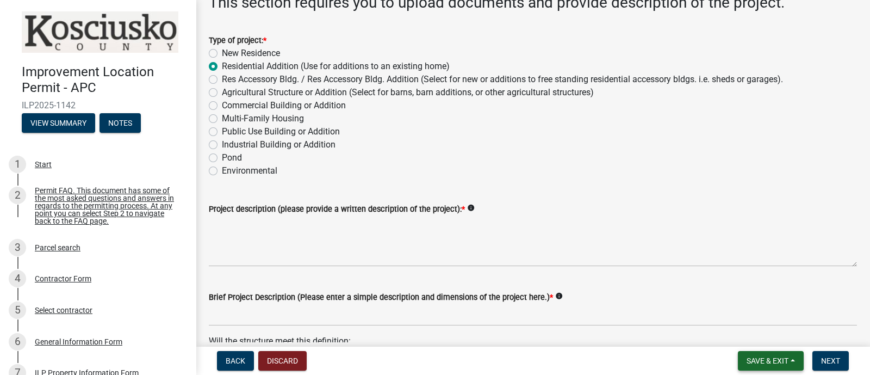
click at [794, 356] on button "Save & Exit" at bounding box center [771, 361] width 66 height 20
click at [759, 325] on button "Save & Exit" at bounding box center [760, 332] width 87 height 26
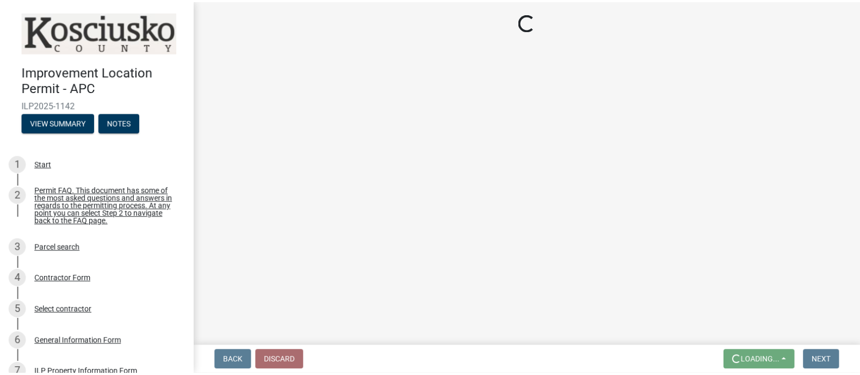
scroll to position [0, 0]
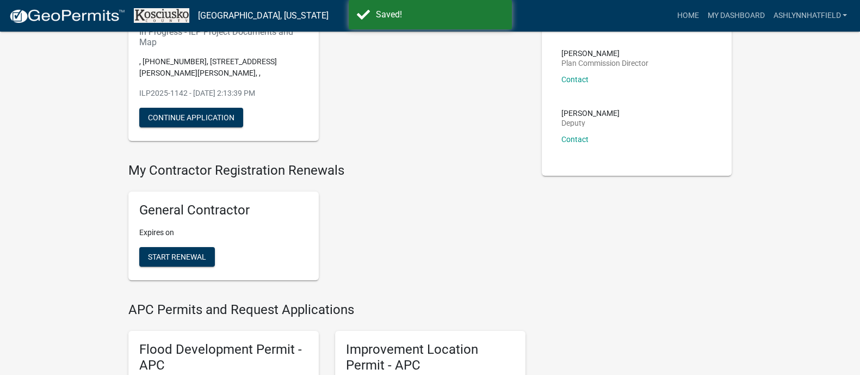
scroll to position [135, 0]
drag, startPoint x: 177, startPoint y: 208, endPoint x: 33, endPoint y: 224, distance: 144.5
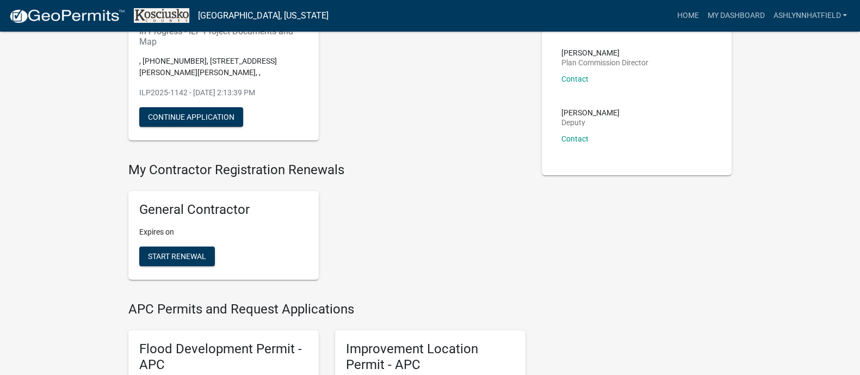
click at [175, 236] on p "Expires on" at bounding box center [223, 231] width 169 height 11
click at [182, 212] on h5 "General Contractor" at bounding box center [223, 210] width 169 height 16
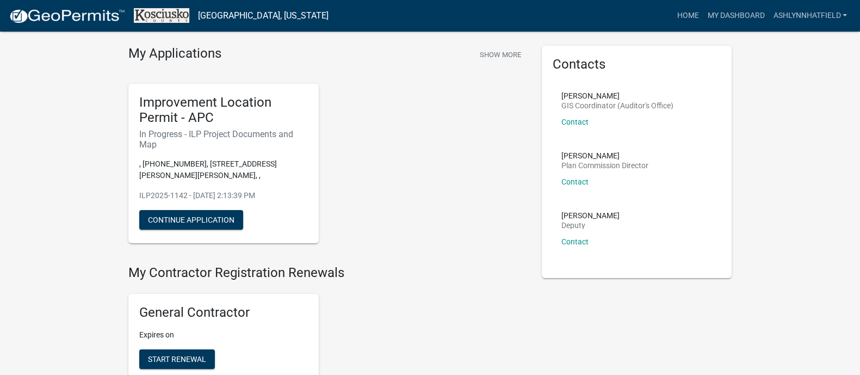
scroll to position [0, 0]
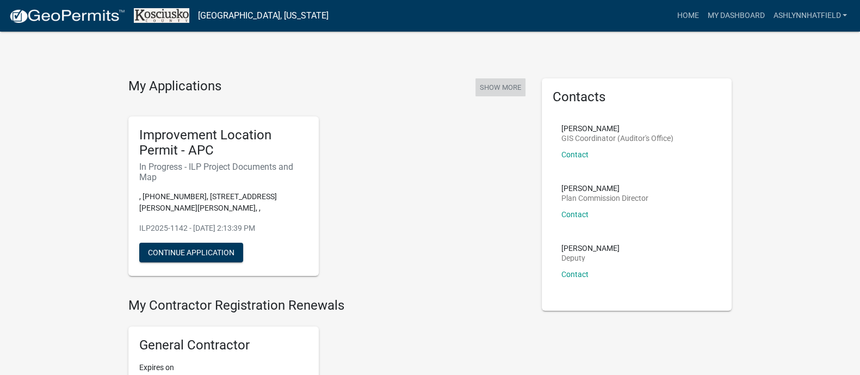
click at [498, 85] on button "Show More" at bounding box center [500, 87] width 50 height 18
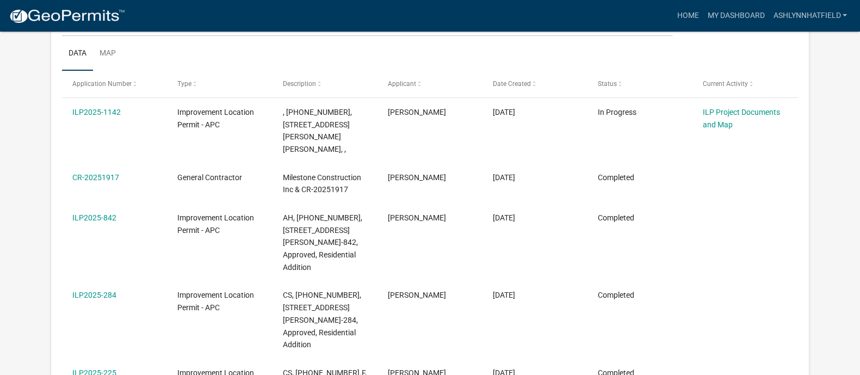
scroll to position [204, 0]
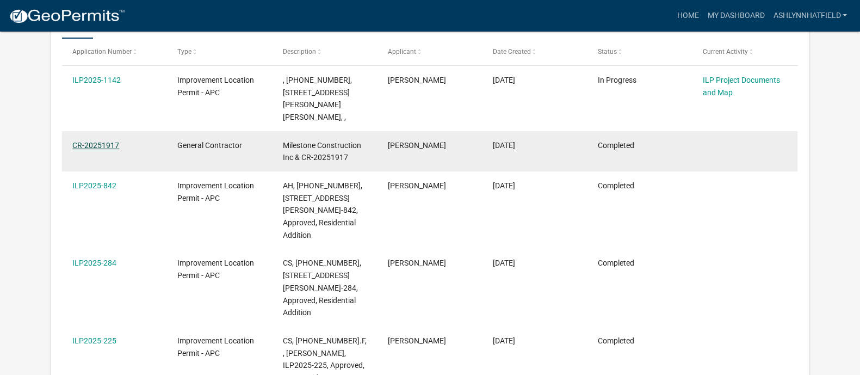
click at [91, 141] on link "CR-20251917" at bounding box center [95, 145] width 47 height 9
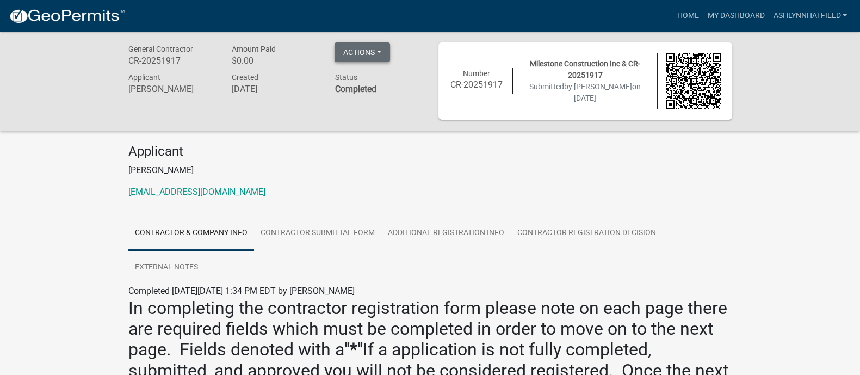
click at [381, 59] on button "Actions" at bounding box center [362, 52] width 55 height 20
click at [381, 58] on button "Actions" at bounding box center [362, 52] width 55 height 20
click at [367, 91] on strong "Completed" at bounding box center [355, 89] width 41 height 10
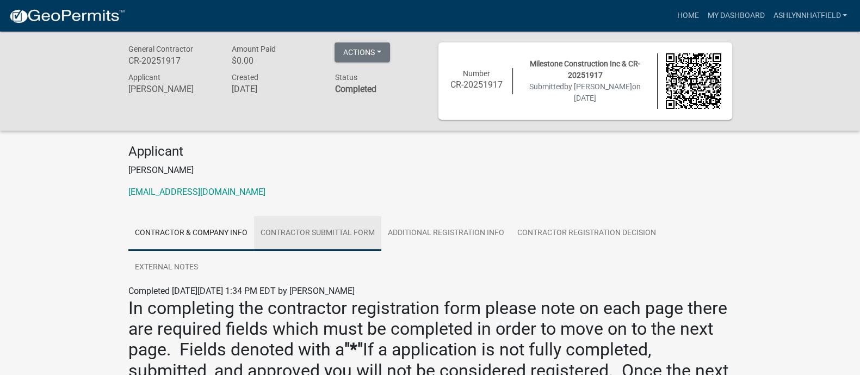
click at [343, 237] on link "Contractor Submittal Form" at bounding box center [317, 233] width 127 height 35
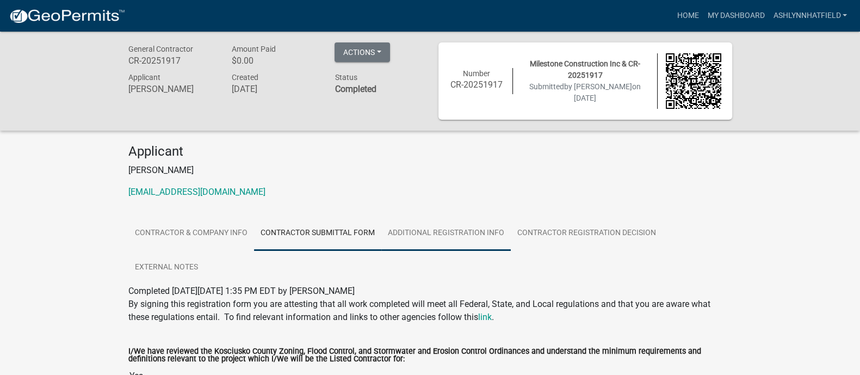
click at [479, 230] on link "Additional Registration Info" at bounding box center [445, 233] width 129 height 35
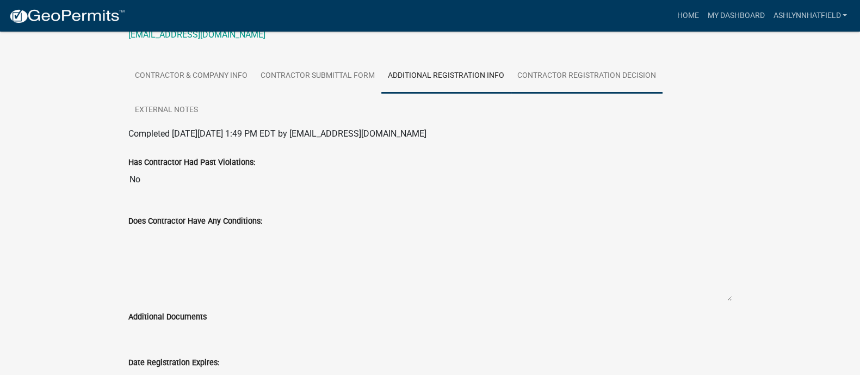
scroll to position [13, 0]
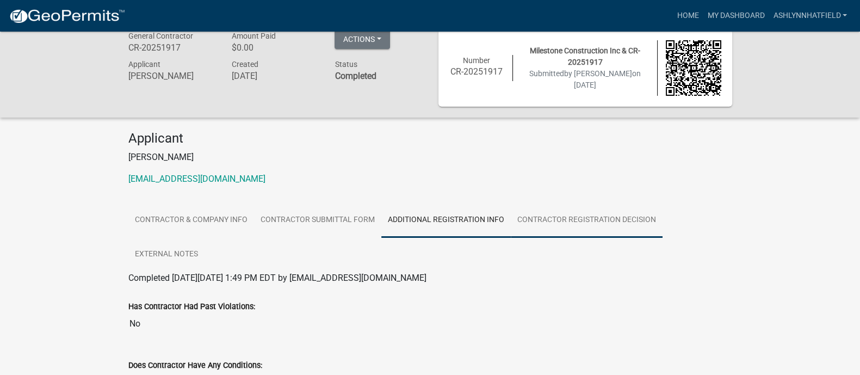
click at [634, 215] on link "Contractor Registration Decision" at bounding box center [587, 220] width 152 height 35
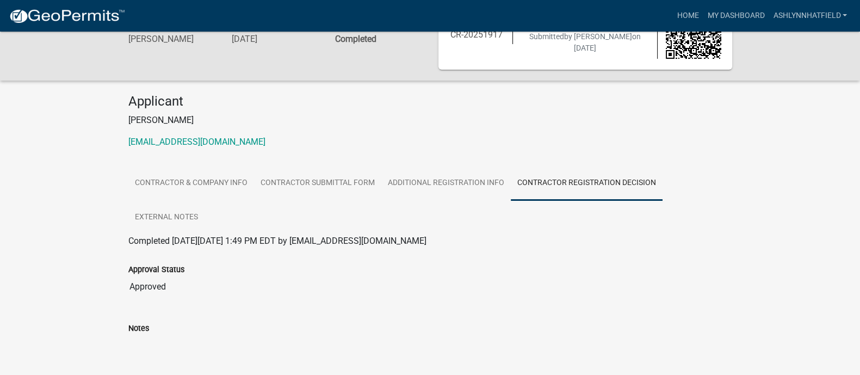
scroll to position [0, 0]
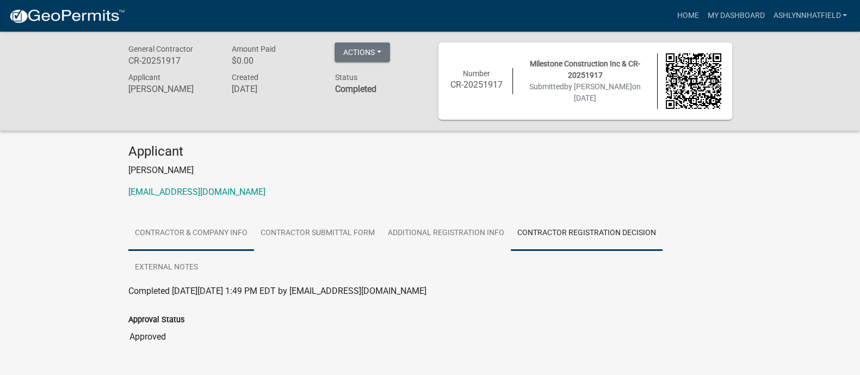
click at [194, 243] on link "Contractor & Company Info" at bounding box center [191, 233] width 126 height 35
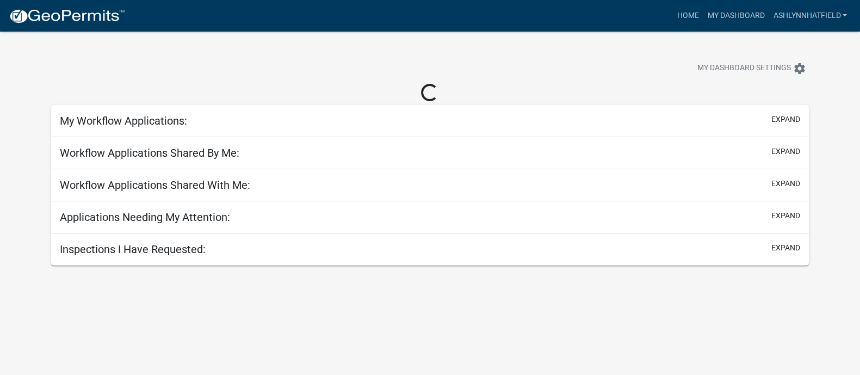
scroll to position [32, 0]
